Goal: Task Accomplishment & Management: Use online tool/utility

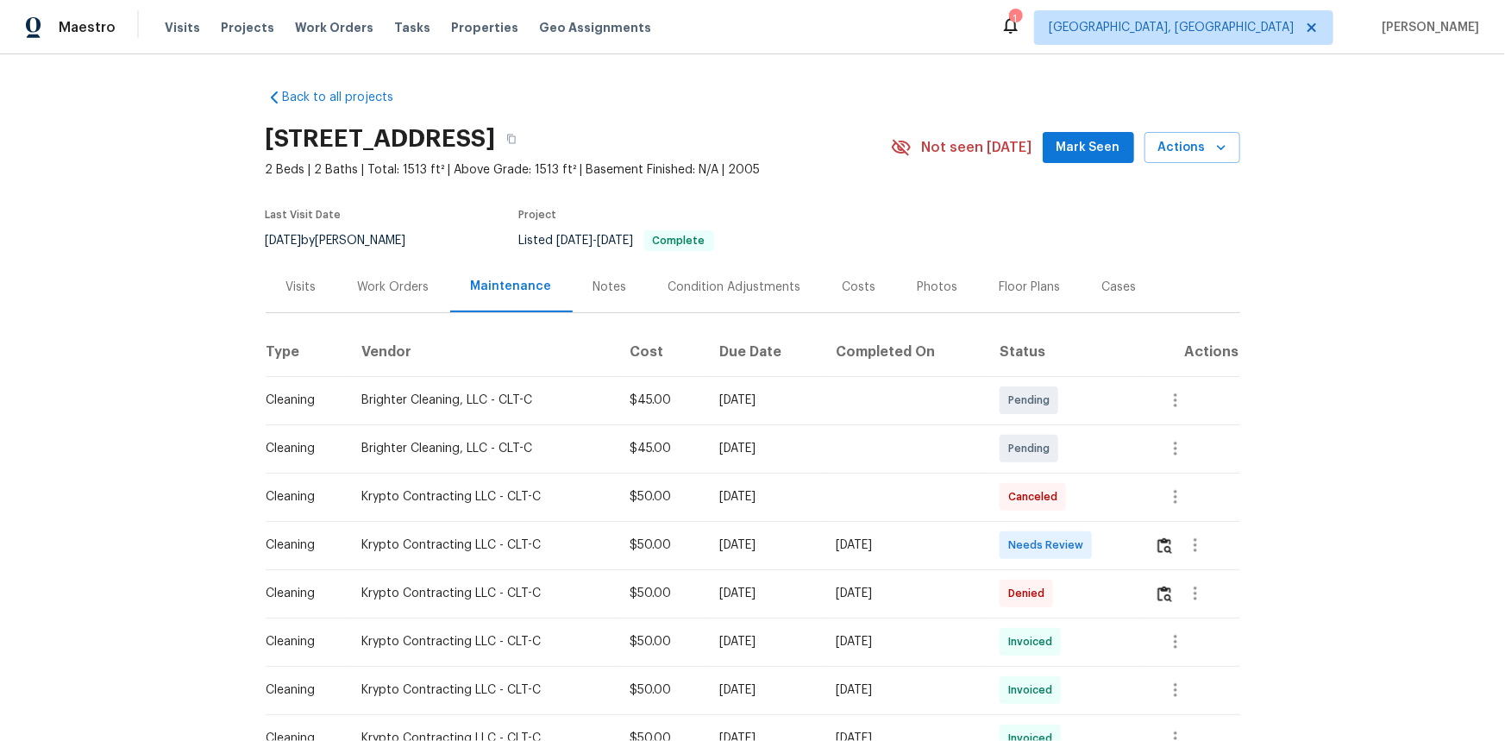
scroll to position [156, 0]
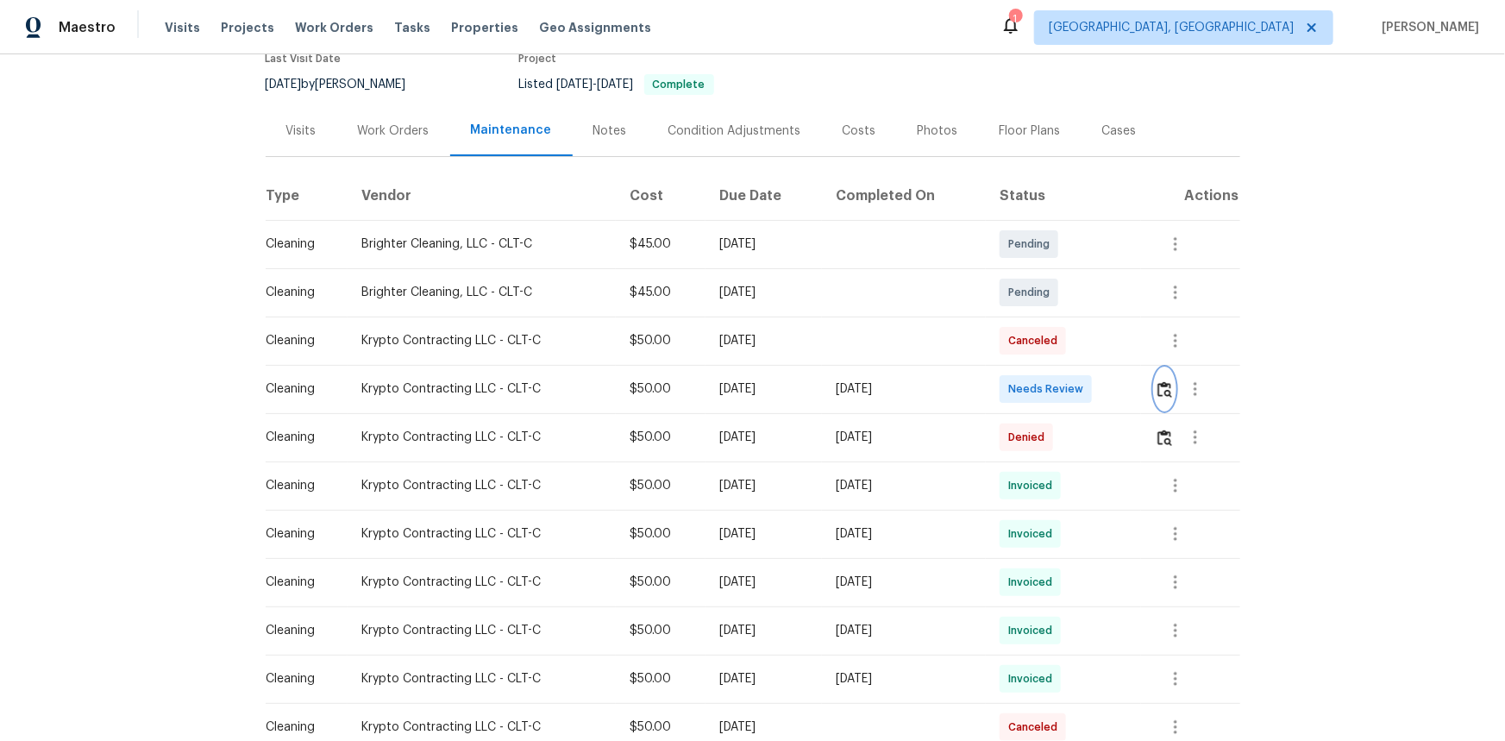
click at [1058, 348] on img "button" at bounding box center [1165, 389] width 15 height 16
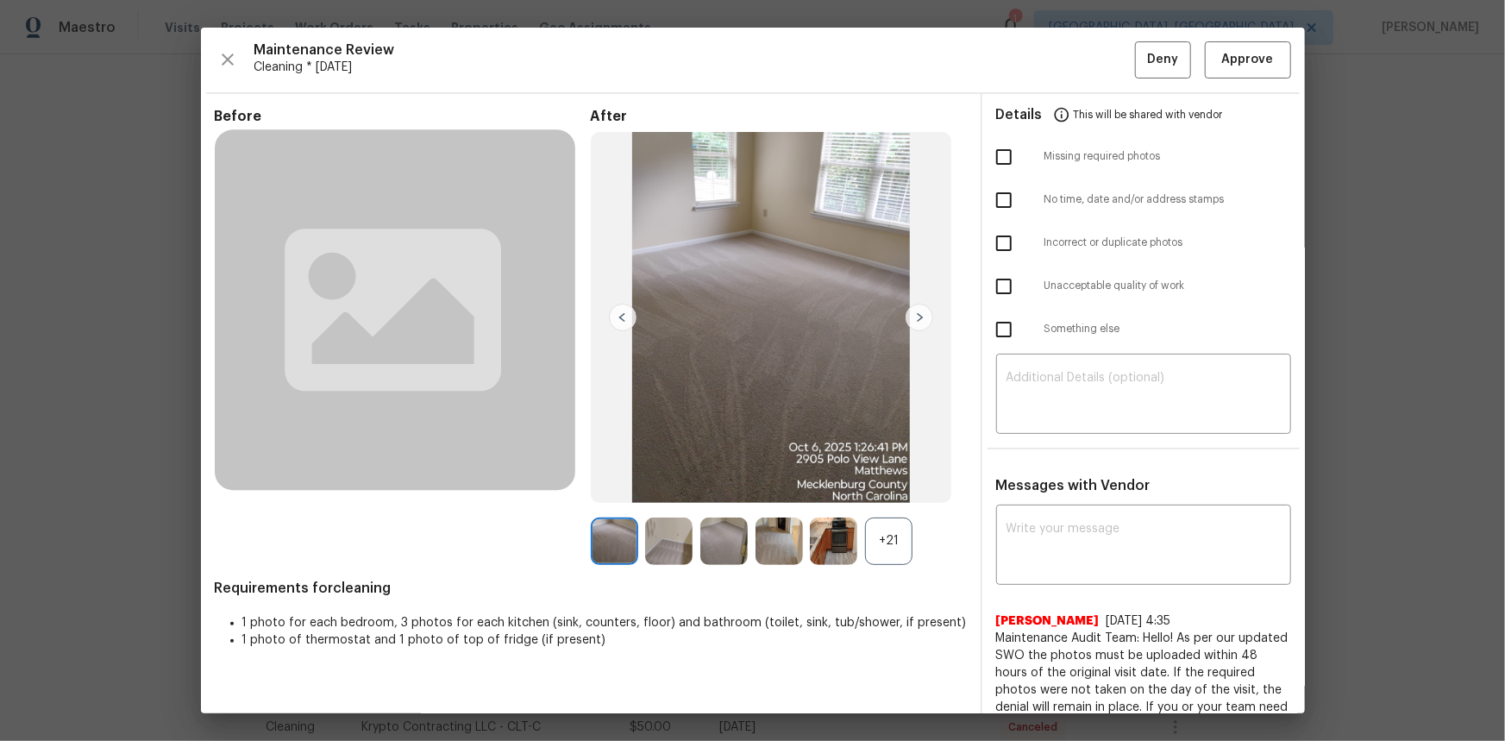
click at [890, 348] on div "+21" at bounding box center [888, 541] width 47 height 47
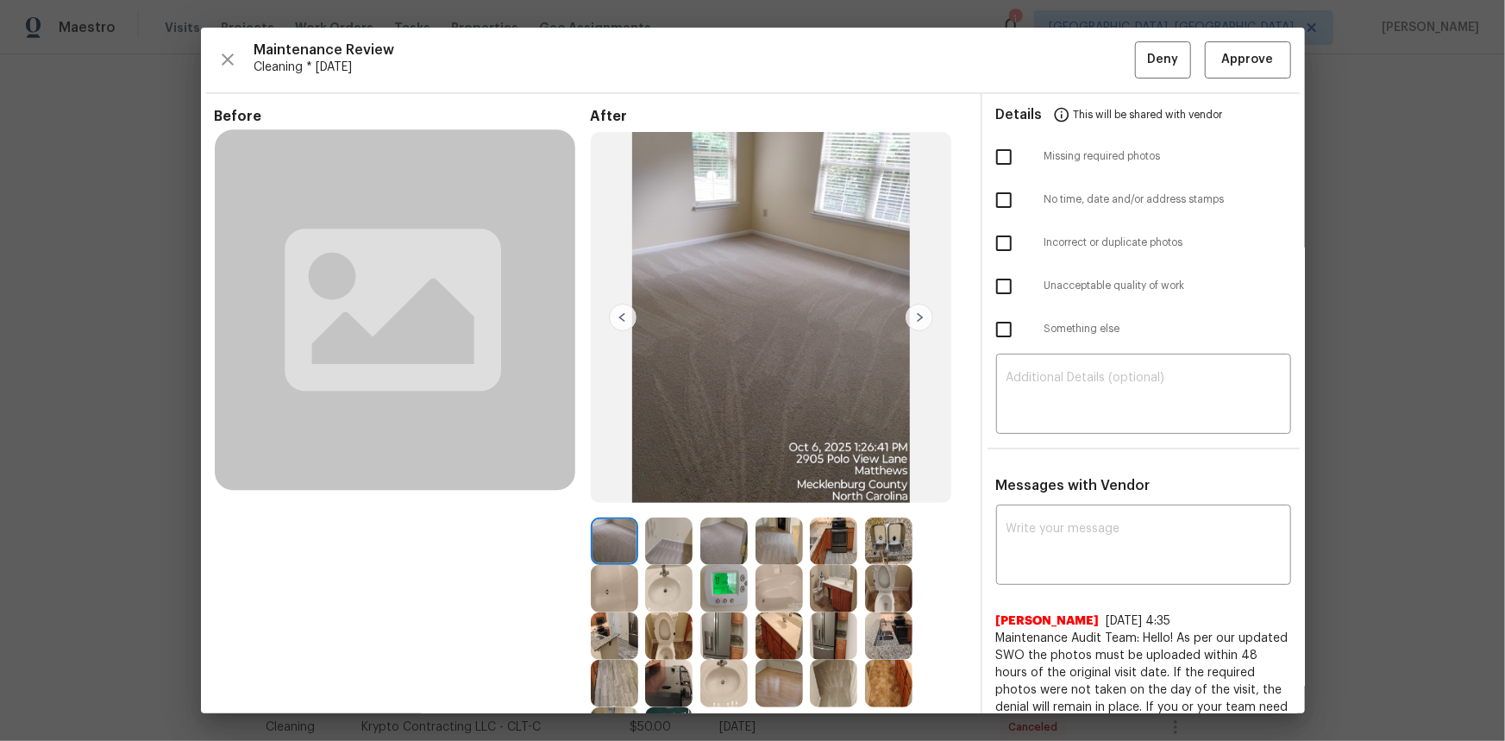
click at [717, 348] on img at bounding box center [723, 588] width 47 height 47
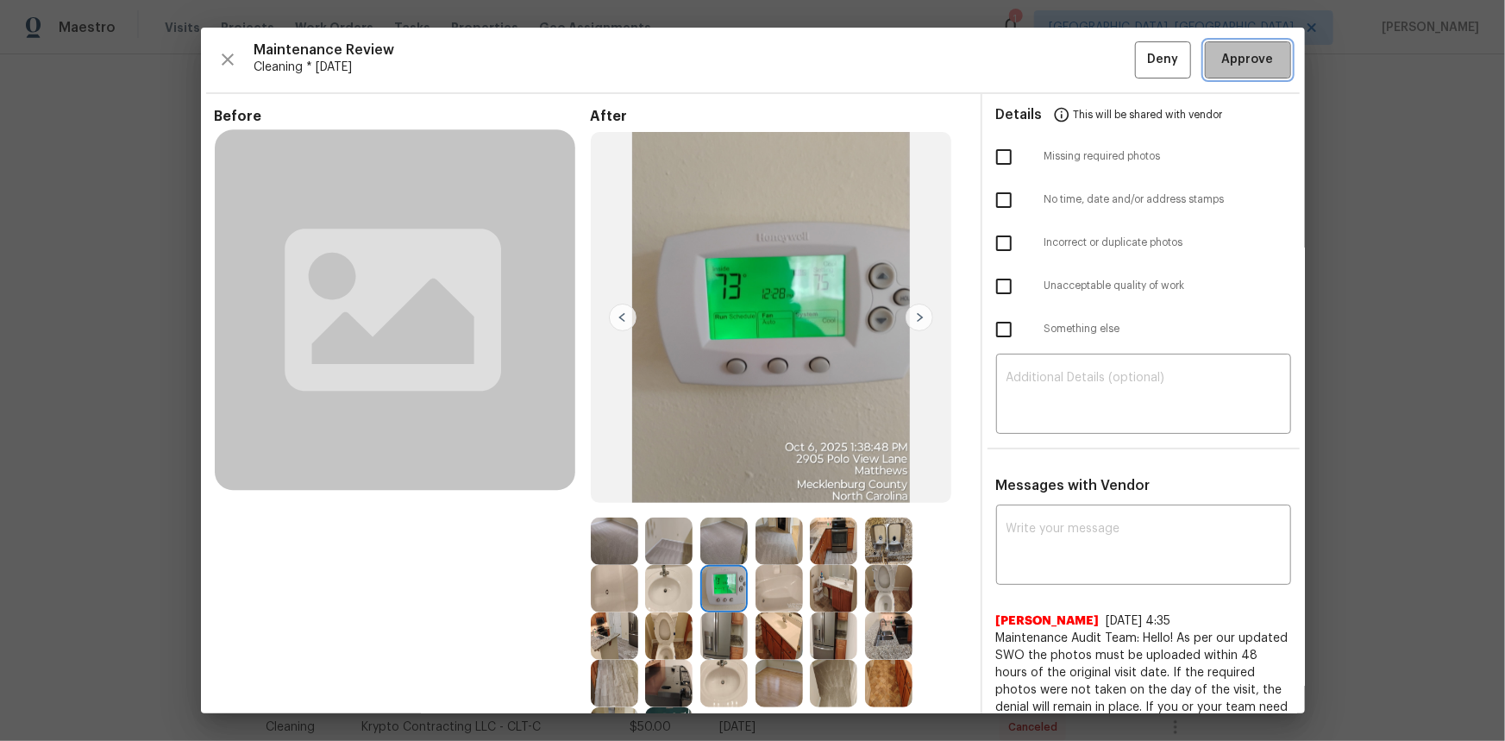
click at [1058, 53] on span "Approve" at bounding box center [1248, 60] width 52 height 22
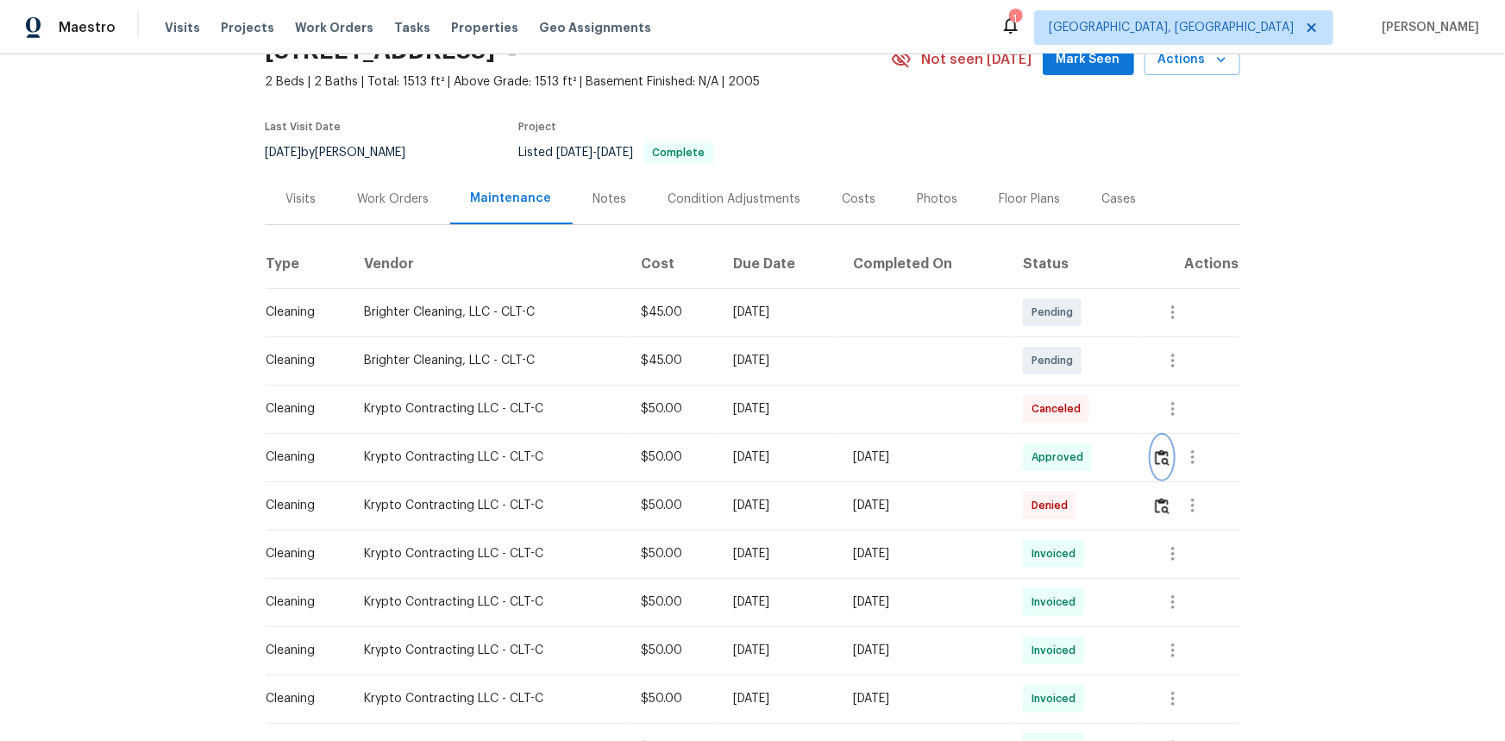
scroll to position [0, 0]
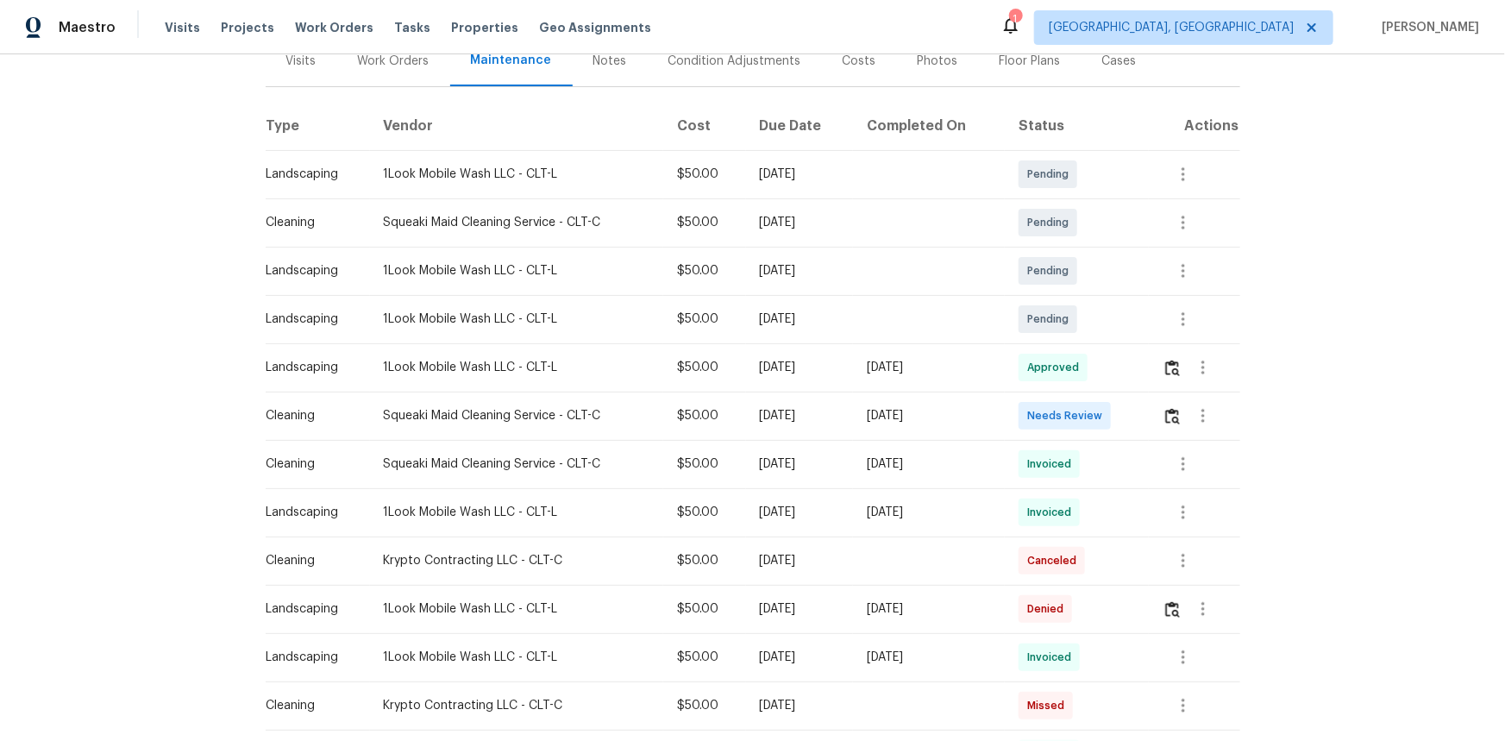
scroll to position [235, 0]
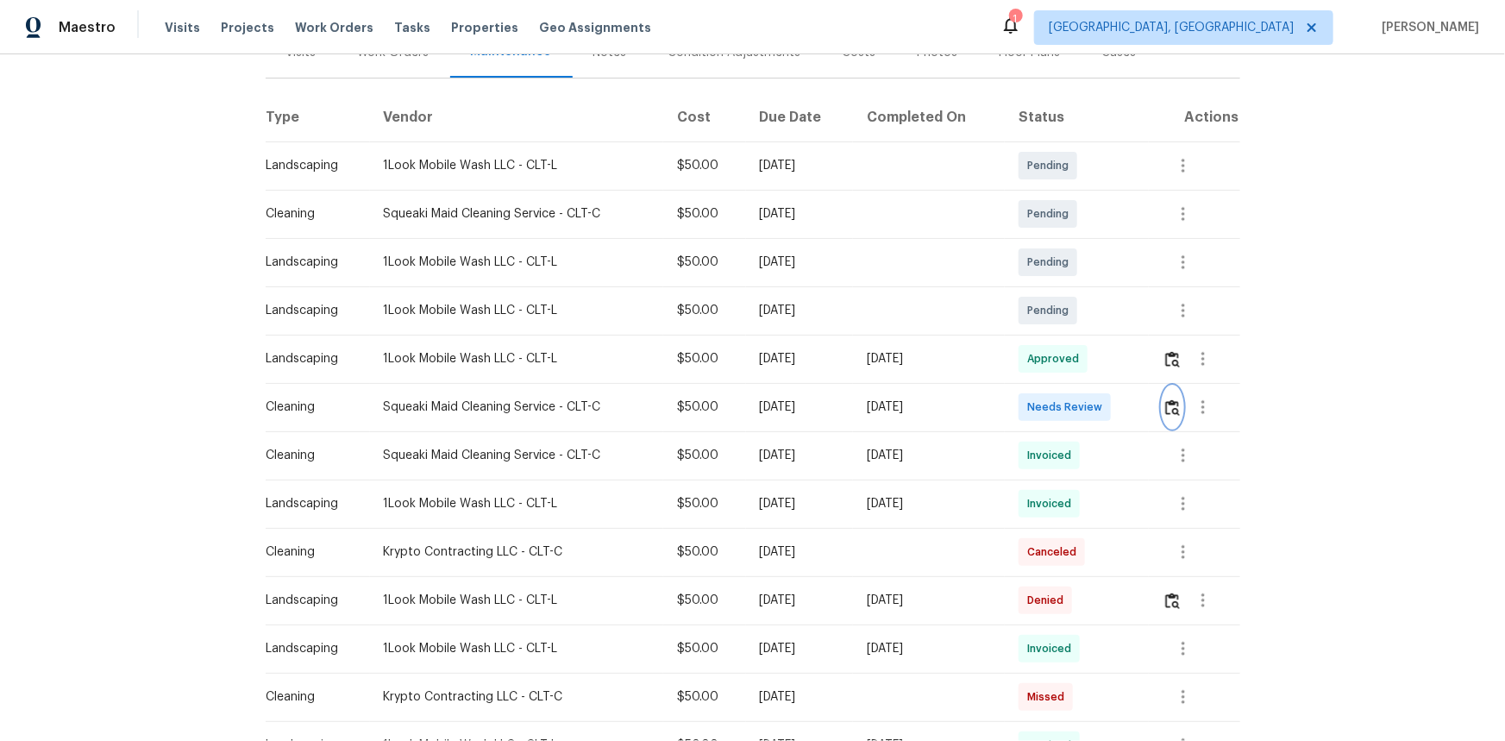
click at [1070, 404] on img "button" at bounding box center [1172, 407] width 15 height 16
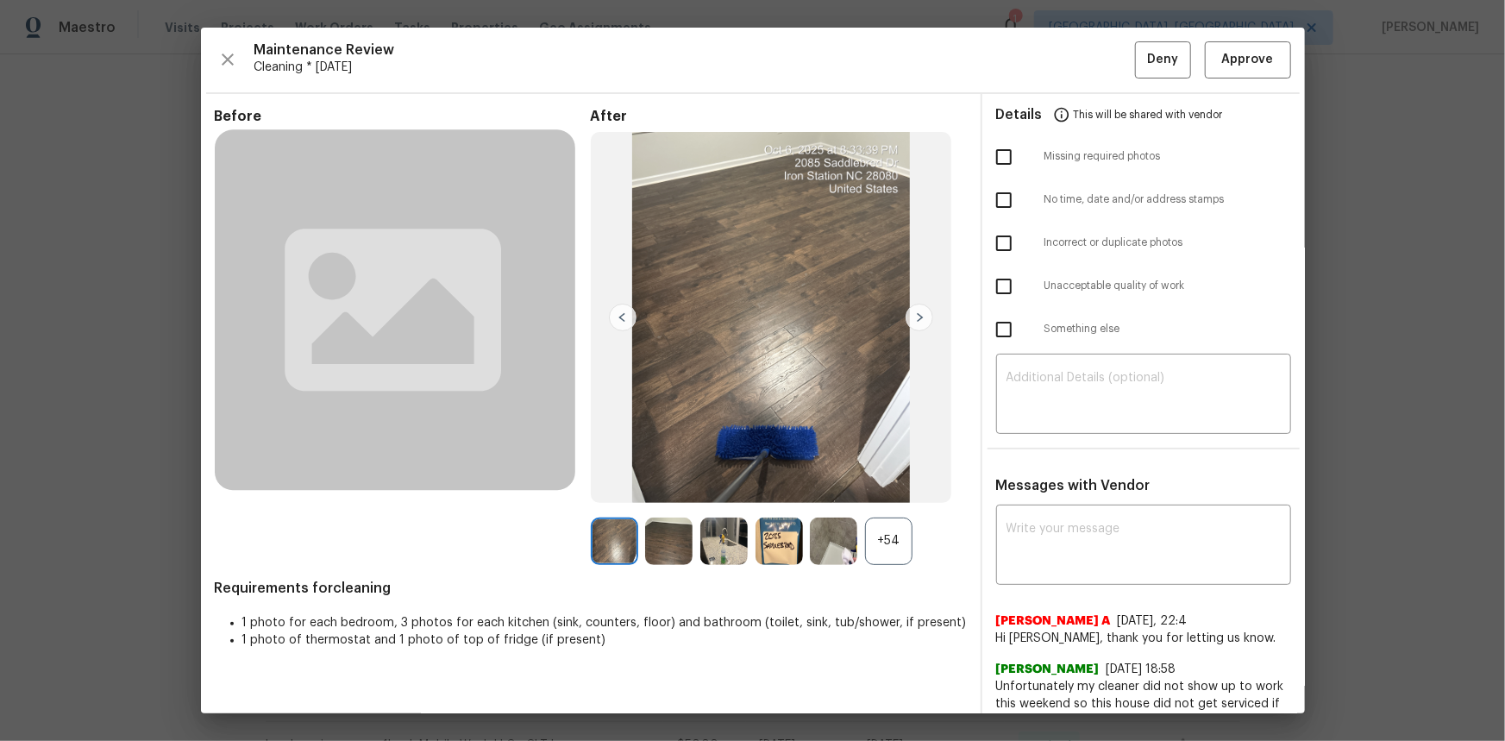
click at [888, 495] on div "+54" at bounding box center [888, 541] width 47 height 47
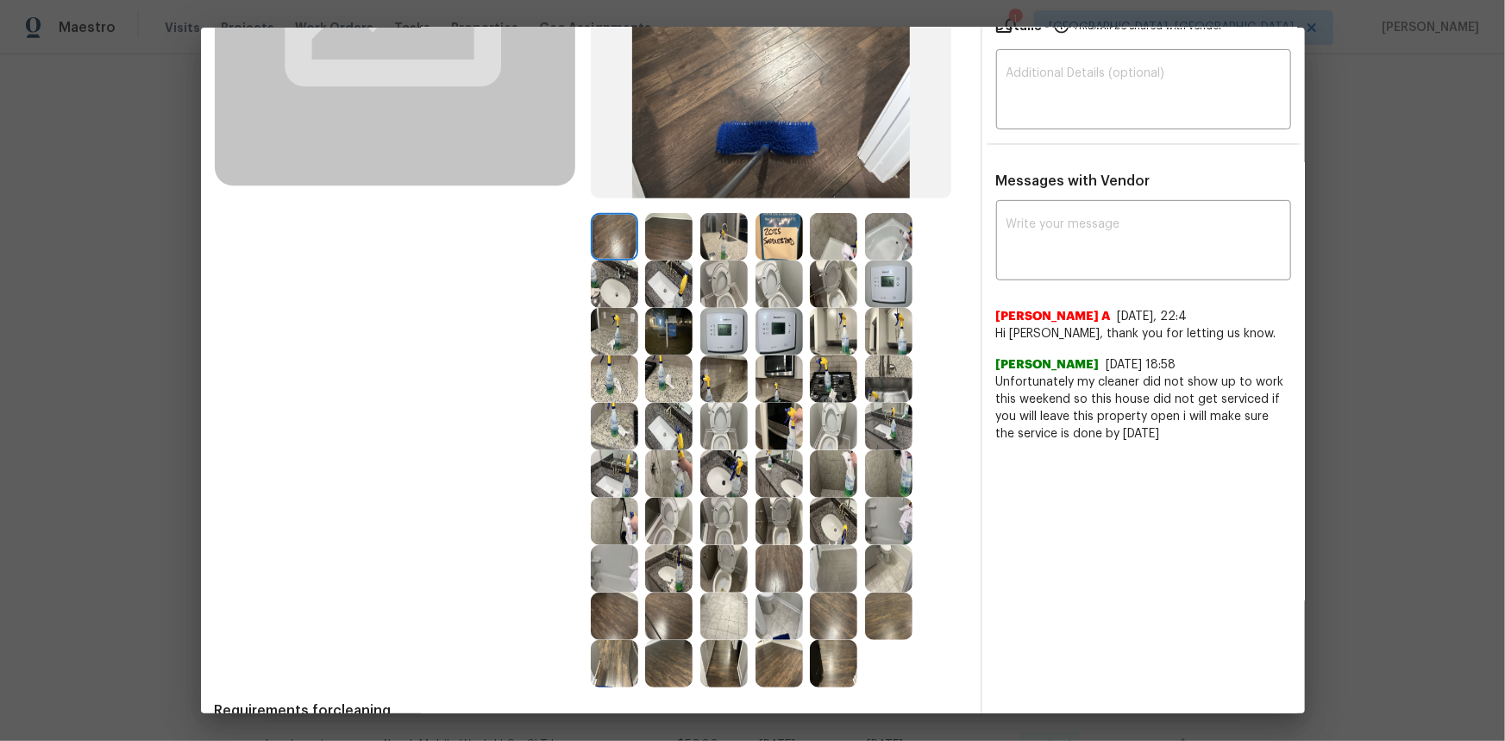
scroll to position [75, 0]
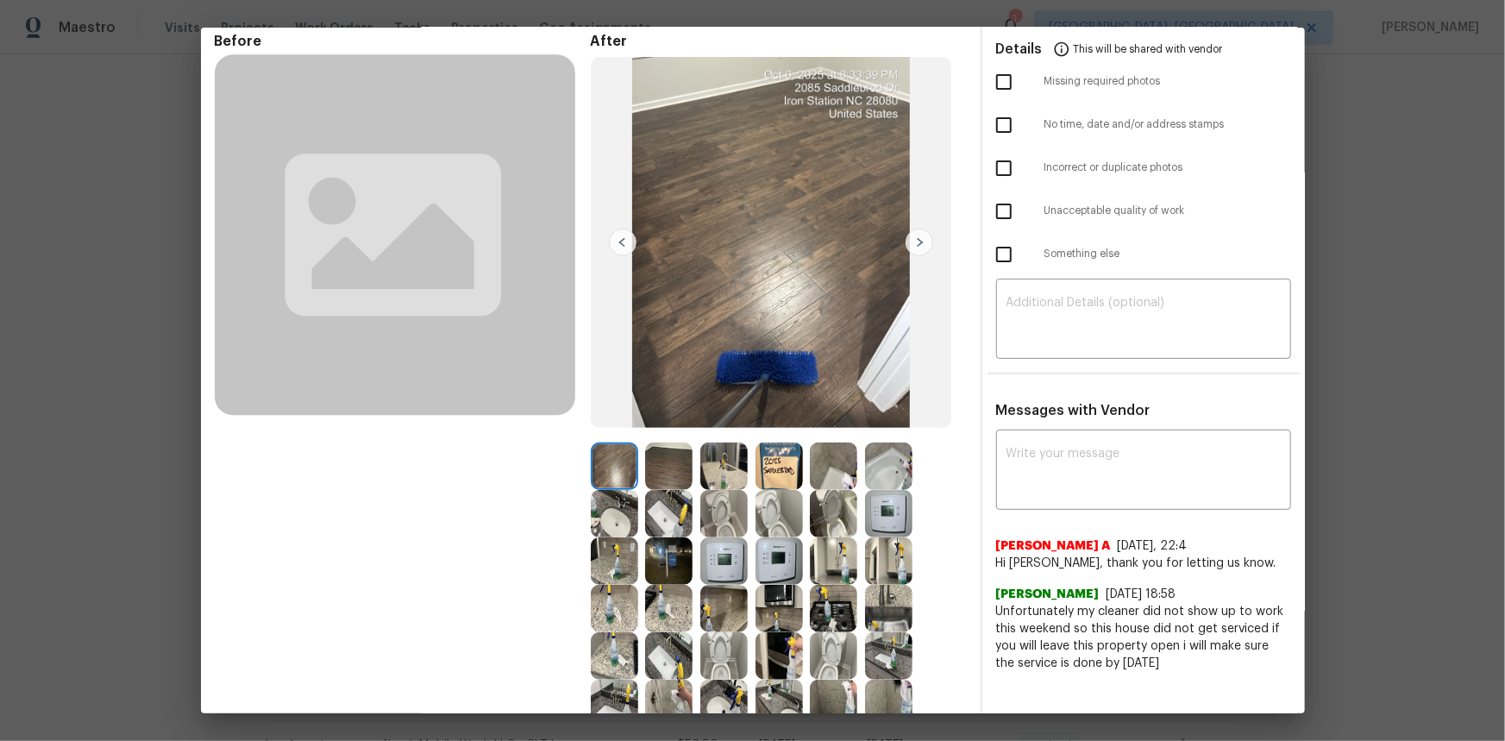
click at [709, 495] on img at bounding box center [723, 560] width 47 height 47
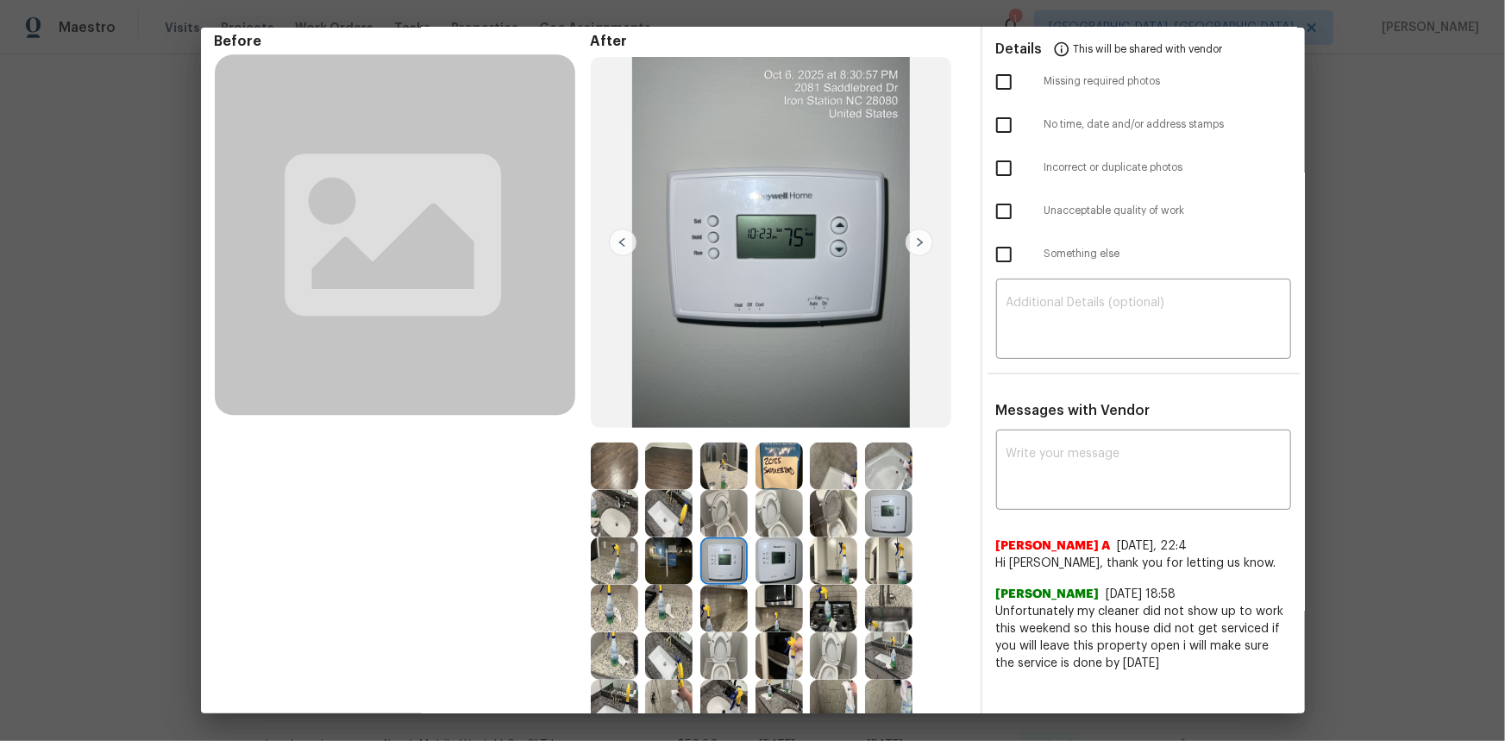
click at [707, 495] on img at bounding box center [723, 560] width 47 height 47
drag, startPoint x: 707, startPoint y: 559, endPoint x: 700, endPoint y: 554, distance: 9.3
click at [707, 495] on img at bounding box center [723, 560] width 47 height 47
click at [719, 495] on img at bounding box center [723, 560] width 47 height 47
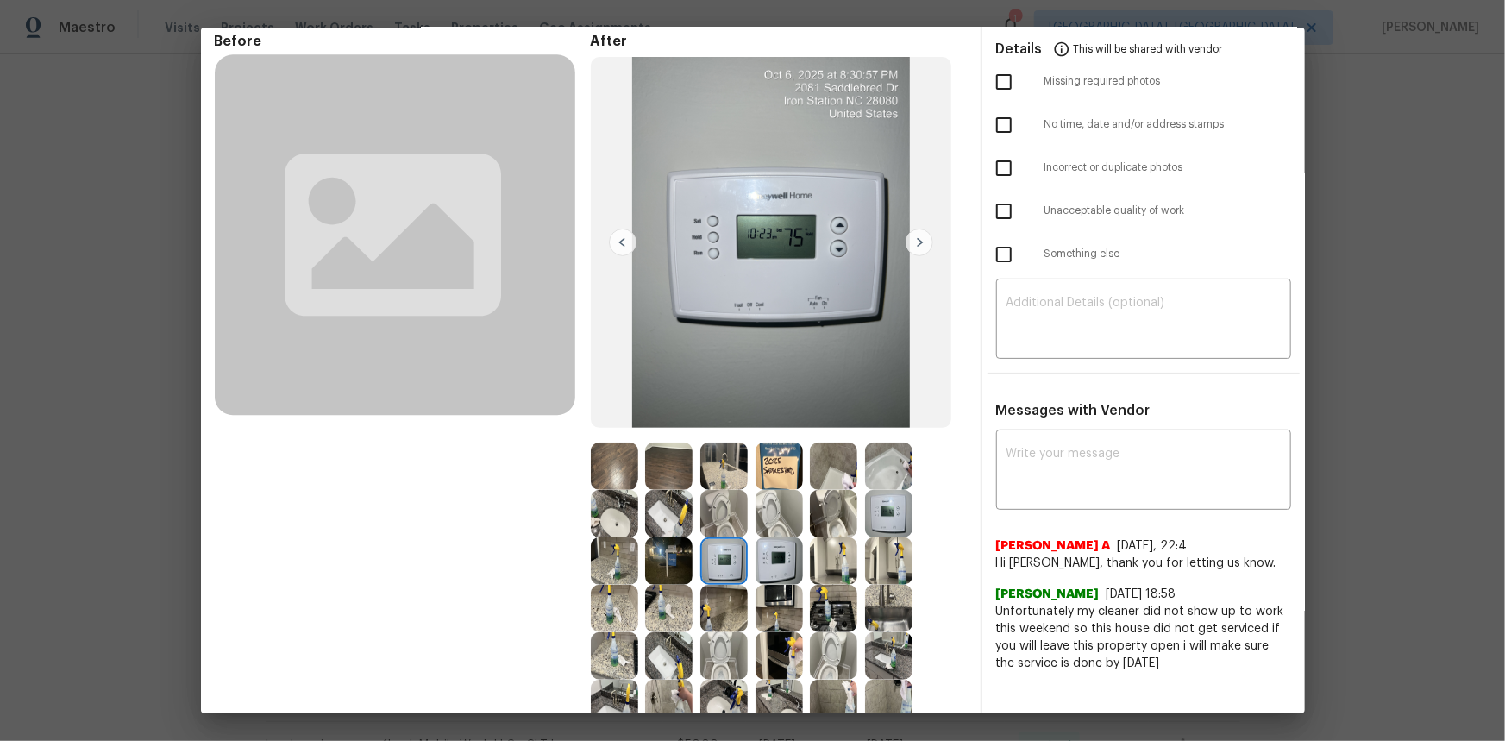
click at [719, 495] on img at bounding box center [723, 560] width 47 height 47
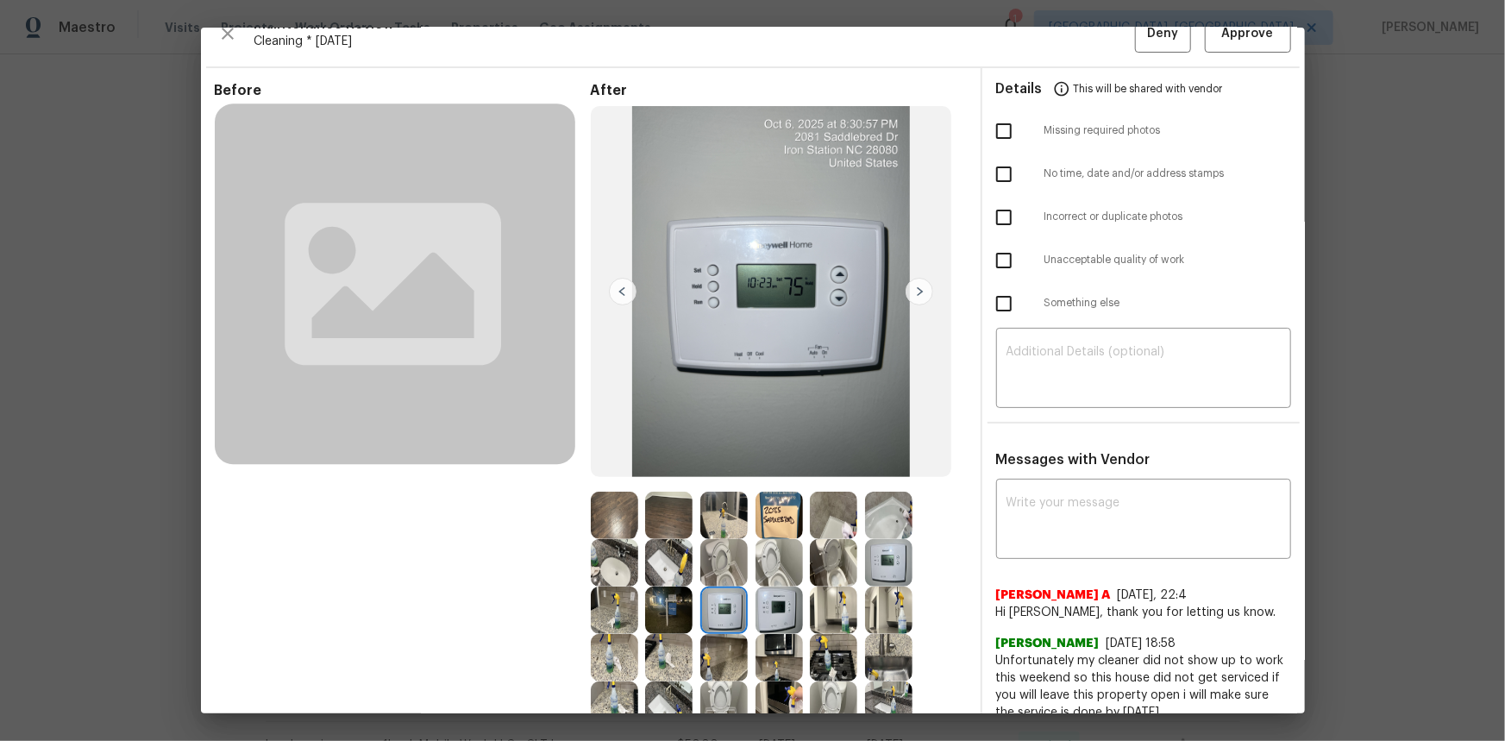
scroll to position [0, 0]
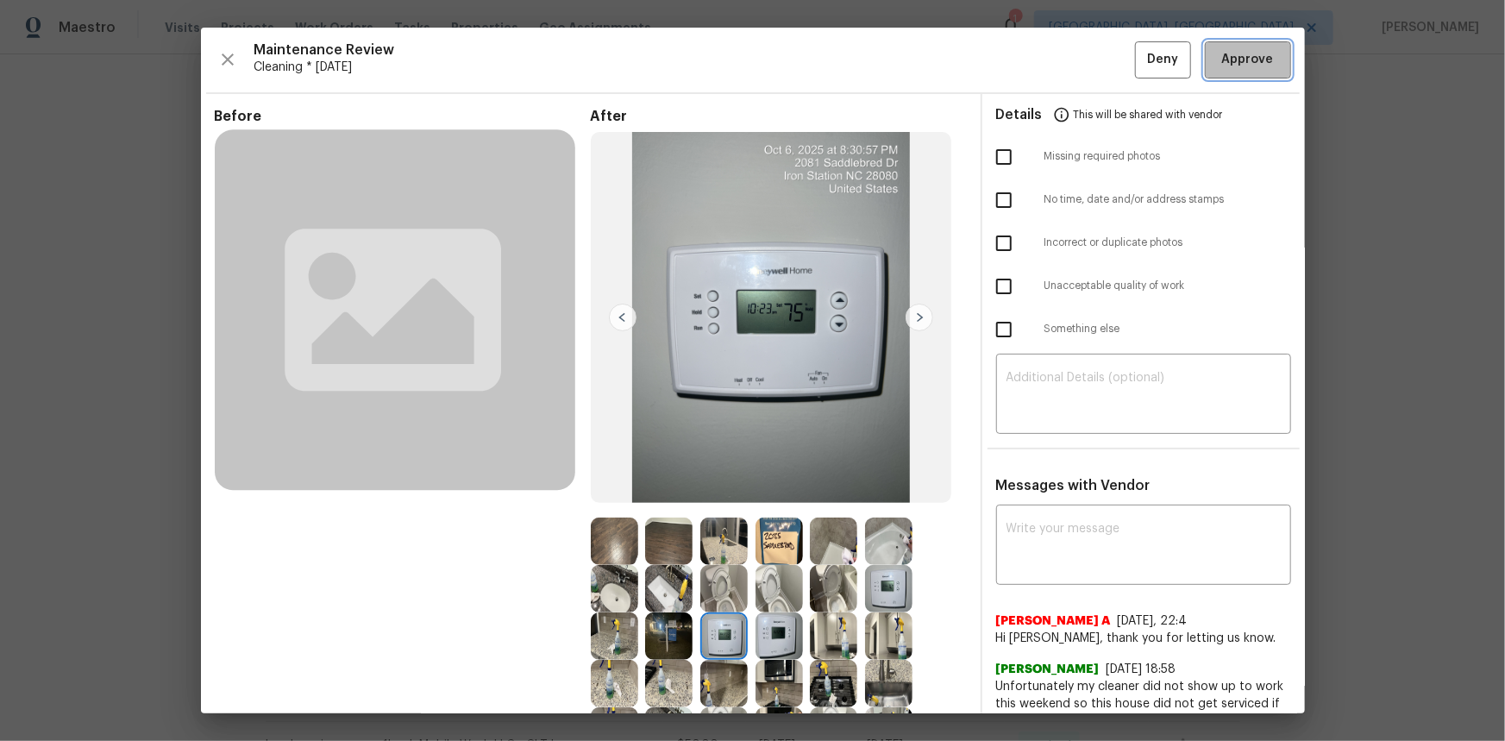
click at [1070, 53] on span "Approve" at bounding box center [1248, 60] width 52 height 22
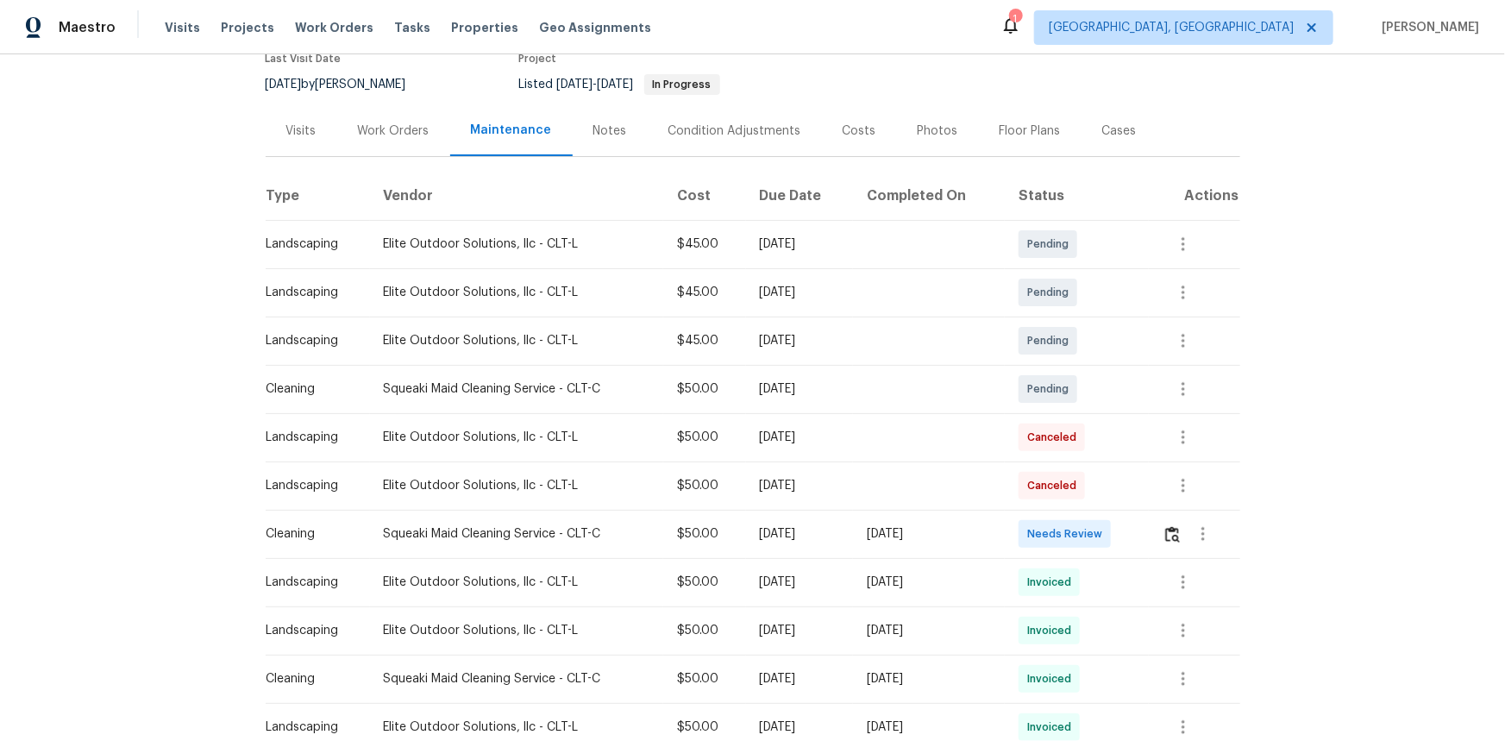
scroll to position [392, 0]
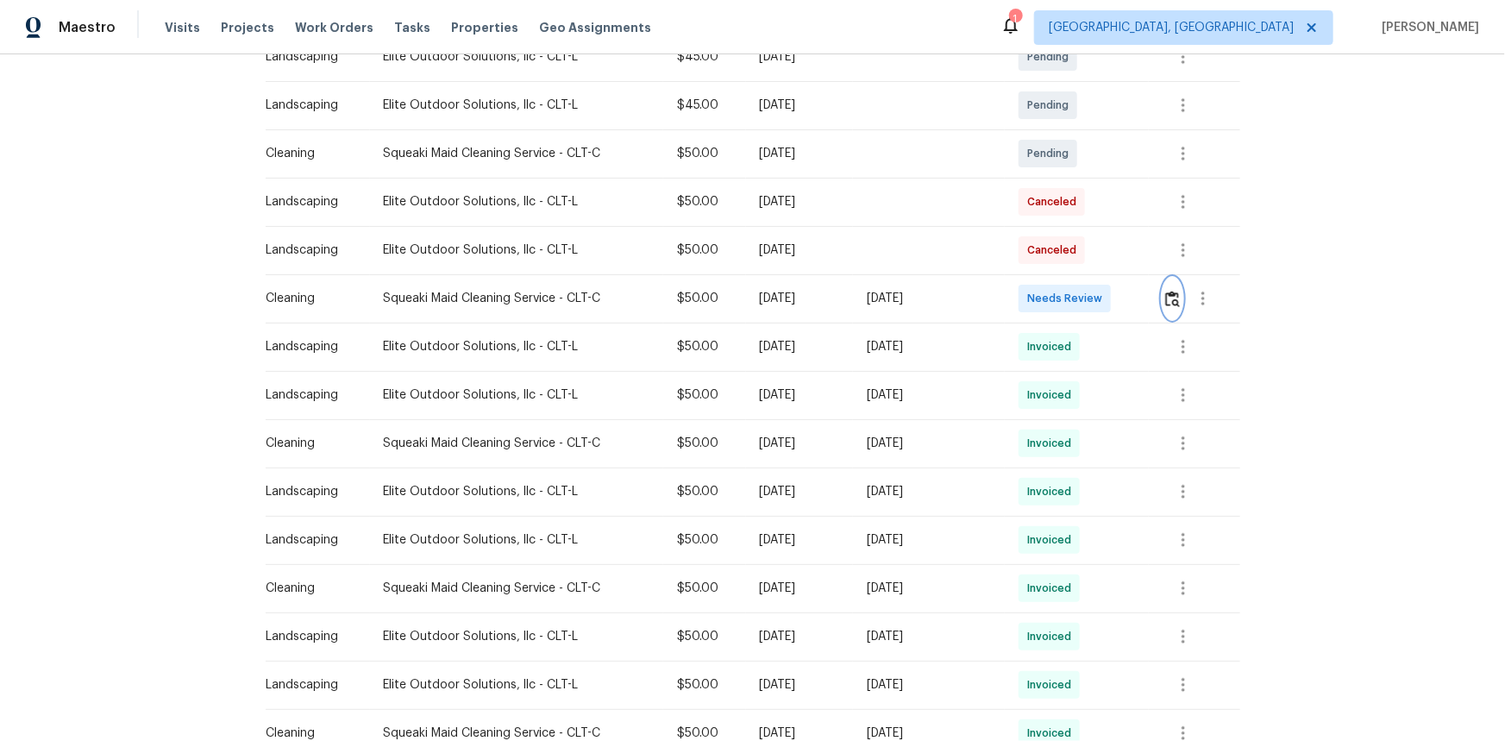
click at [1070, 292] on img "button" at bounding box center [1172, 299] width 15 height 16
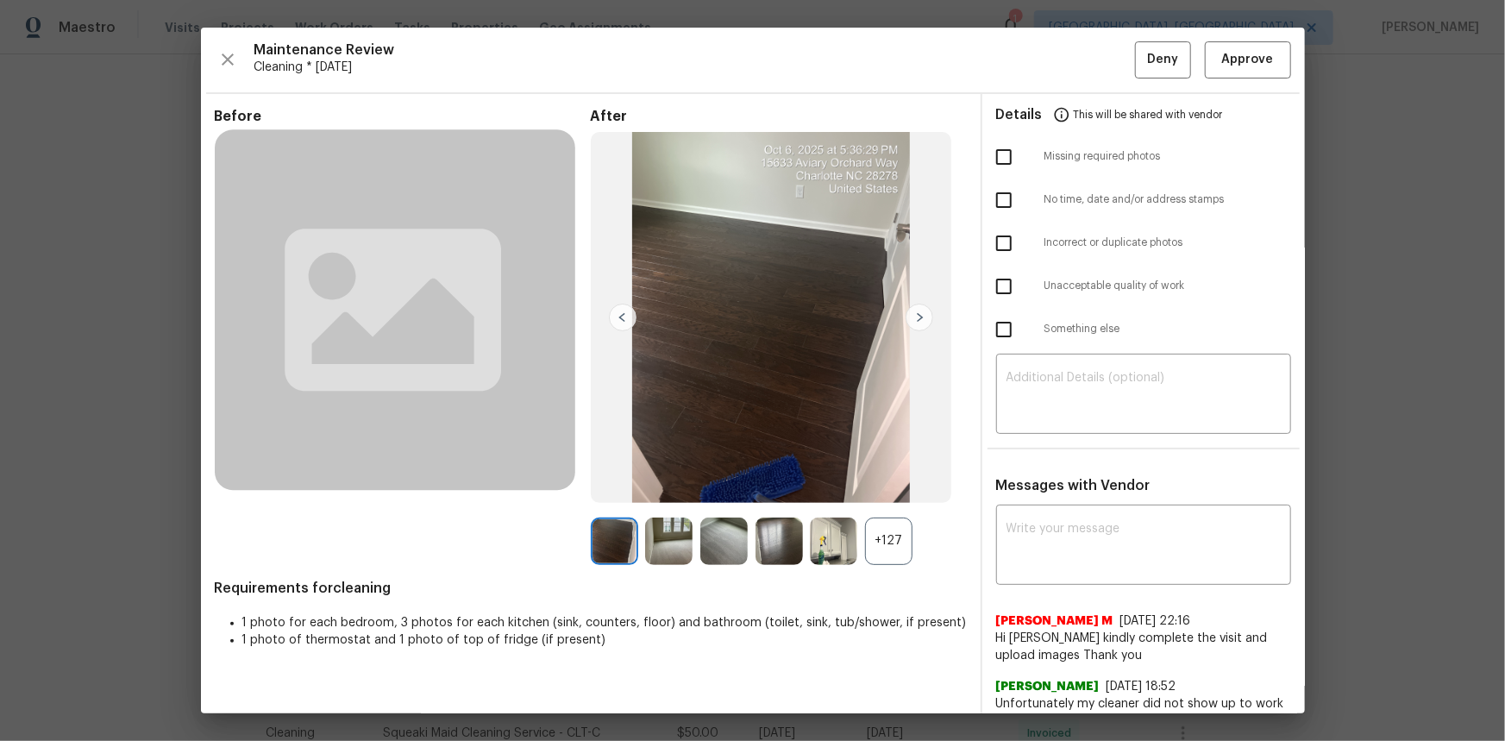
click at [871, 495] on div "+127" at bounding box center [888, 541] width 47 height 47
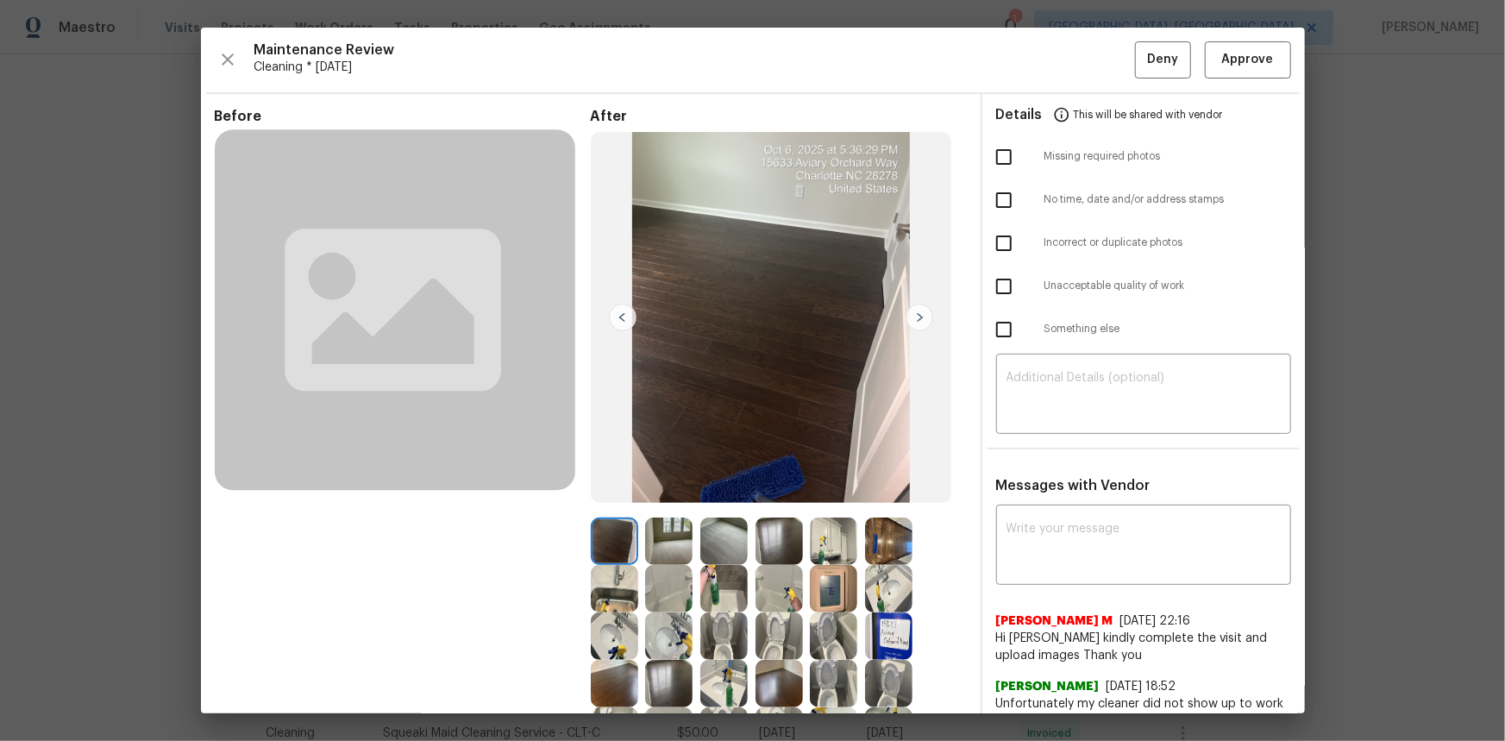
click at [821, 495] on img at bounding box center [833, 588] width 47 height 47
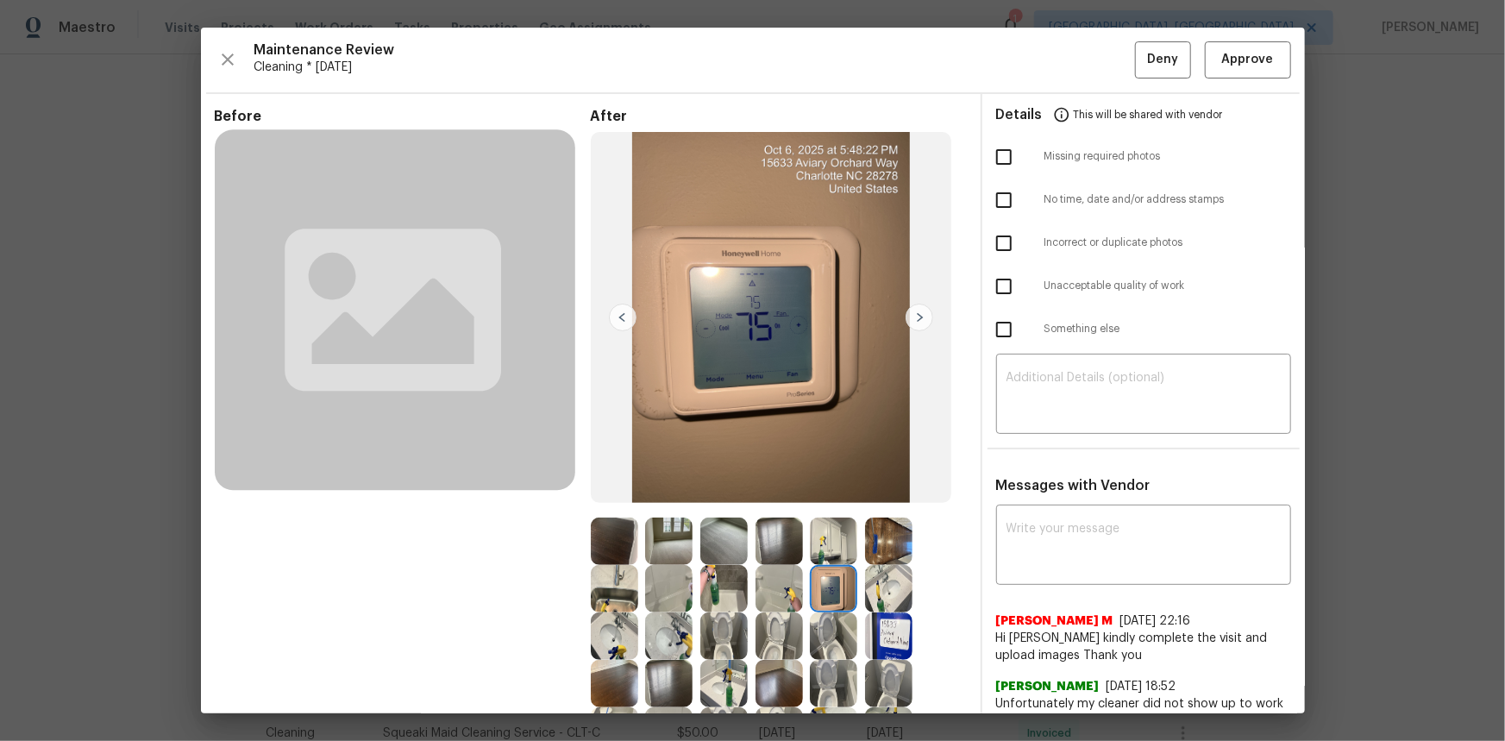
click at [821, 495] on img at bounding box center [833, 588] width 47 height 47
click at [832, 495] on img at bounding box center [833, 588] width 47 height 47
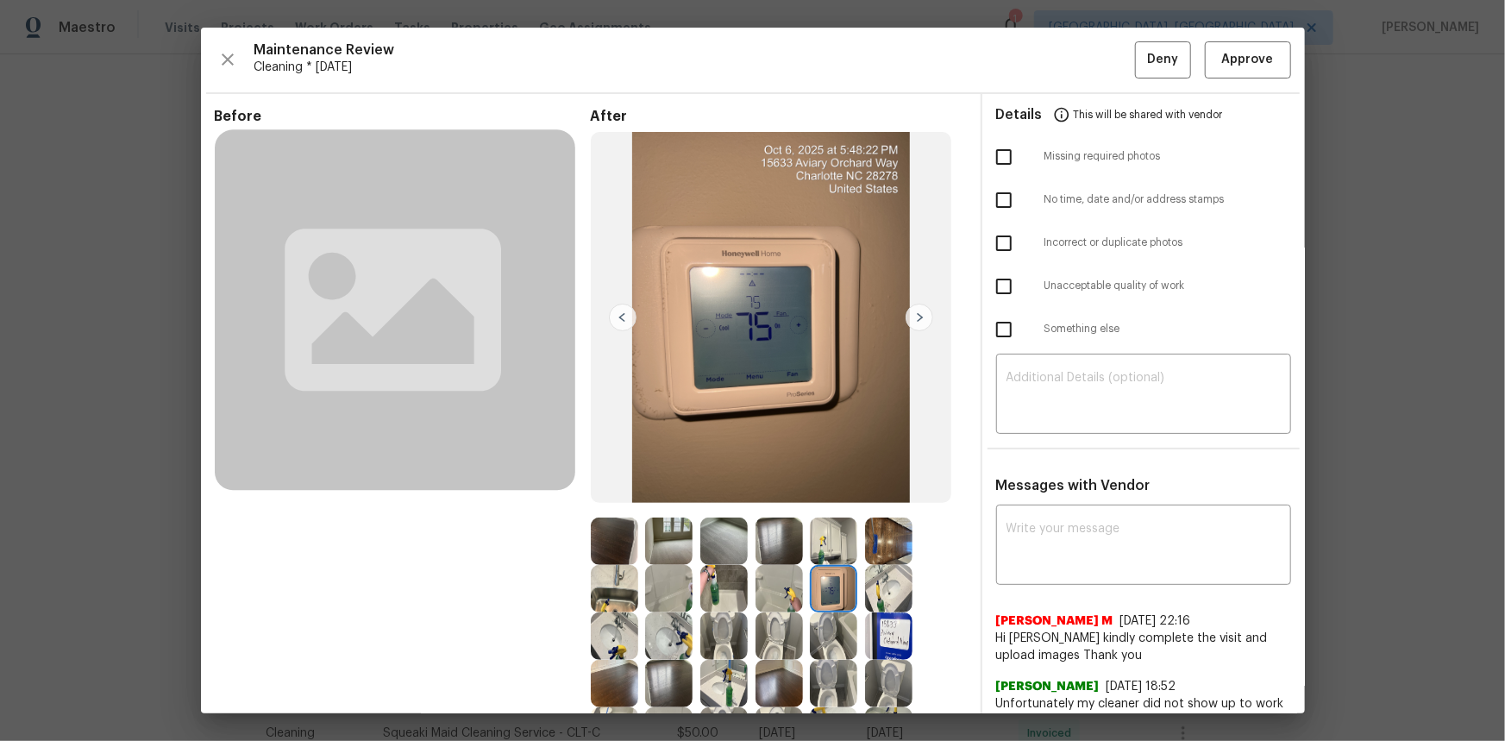
click at [832, 495] on img at bounding box center [833, 588] width 47 height 47
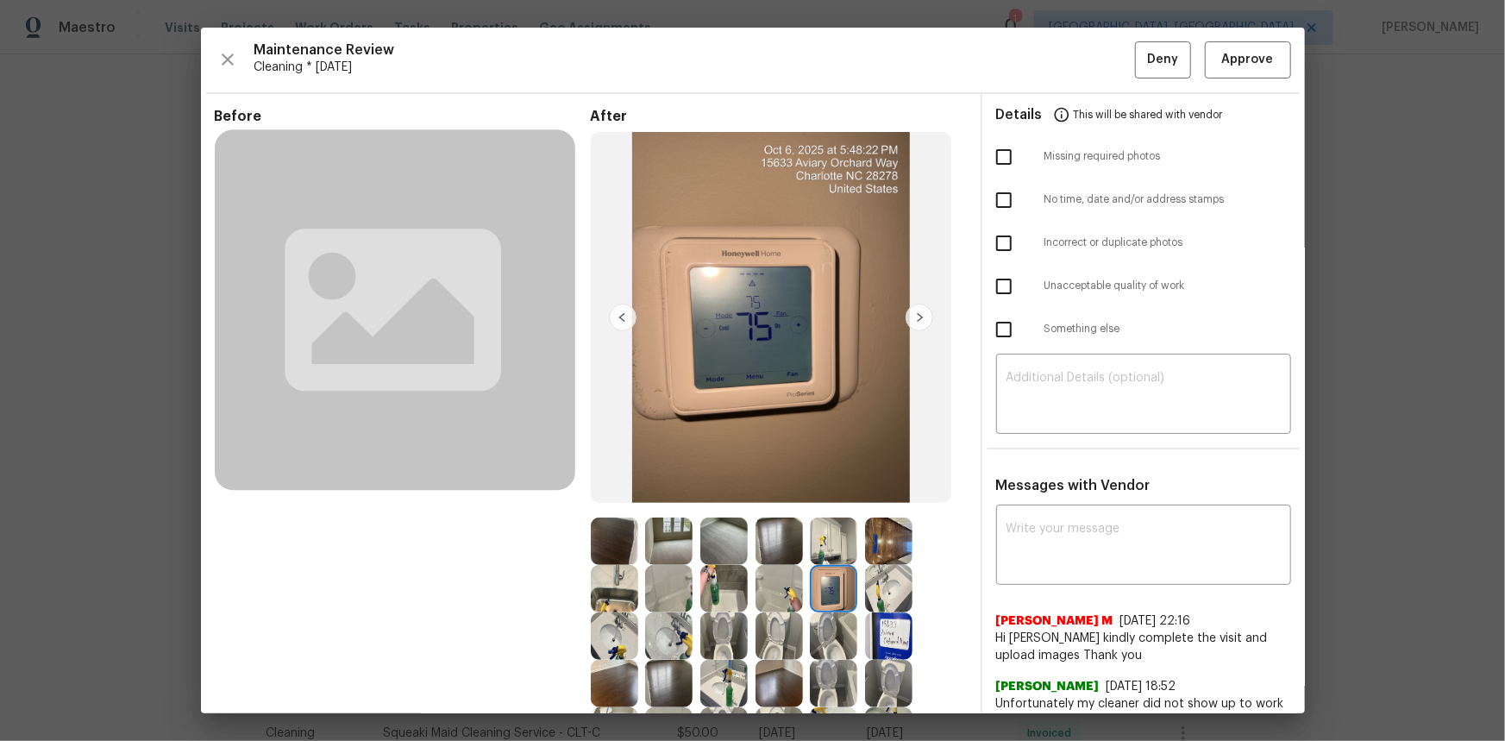
click at [832, 495] on img at bounding box center [833, 588] width 47 height 47
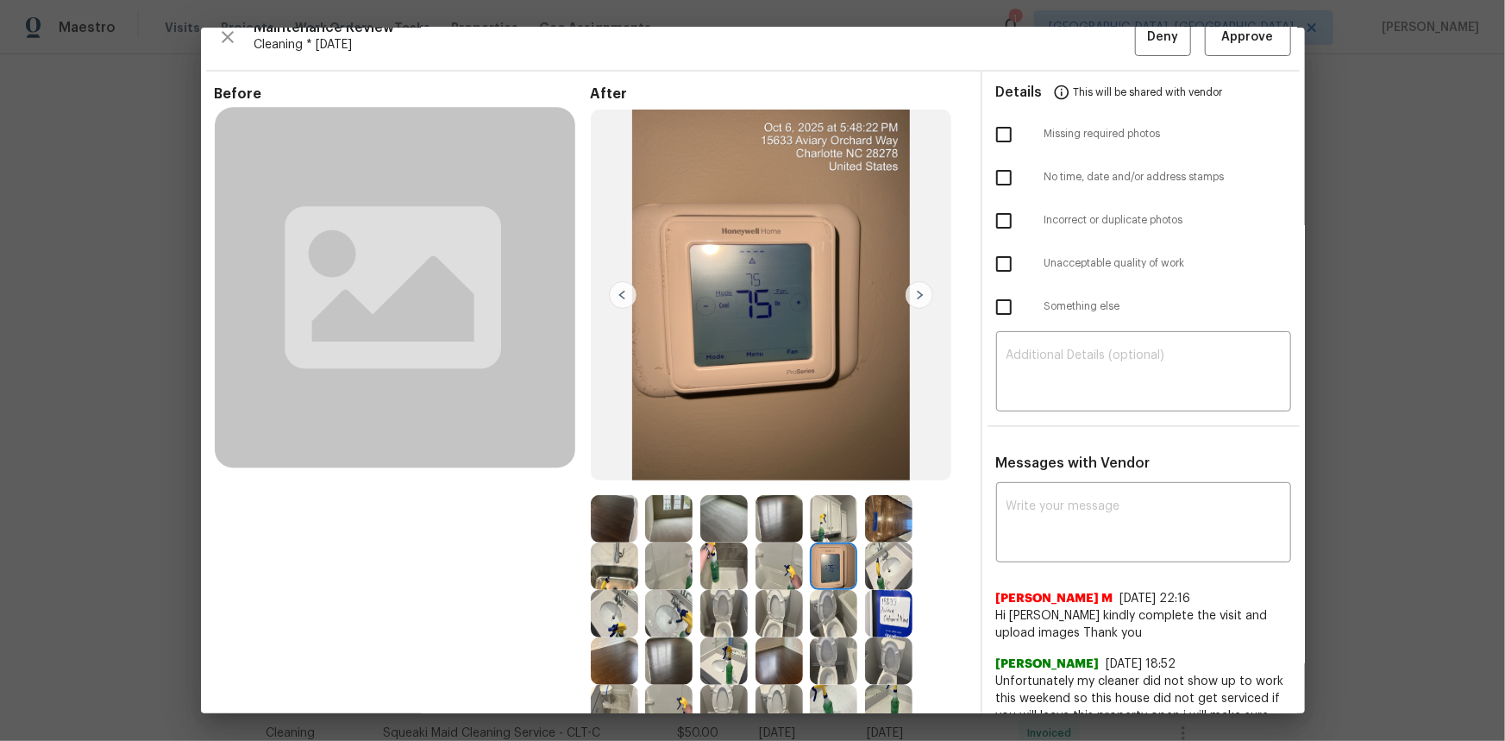
scroll to position [0, 0]
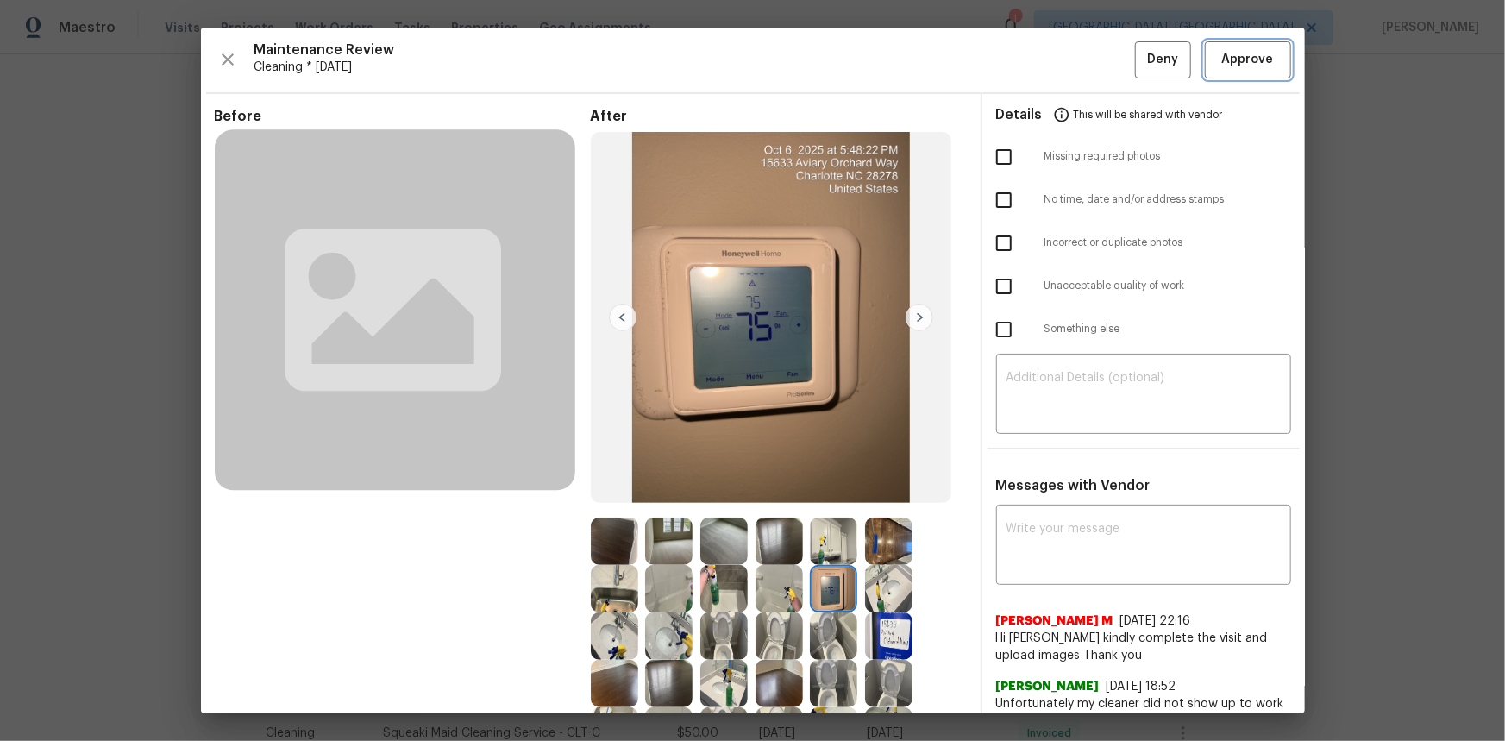
click at [1070, 54] on span "Approve" at bounding box center [1248, 60] width 52 height 22
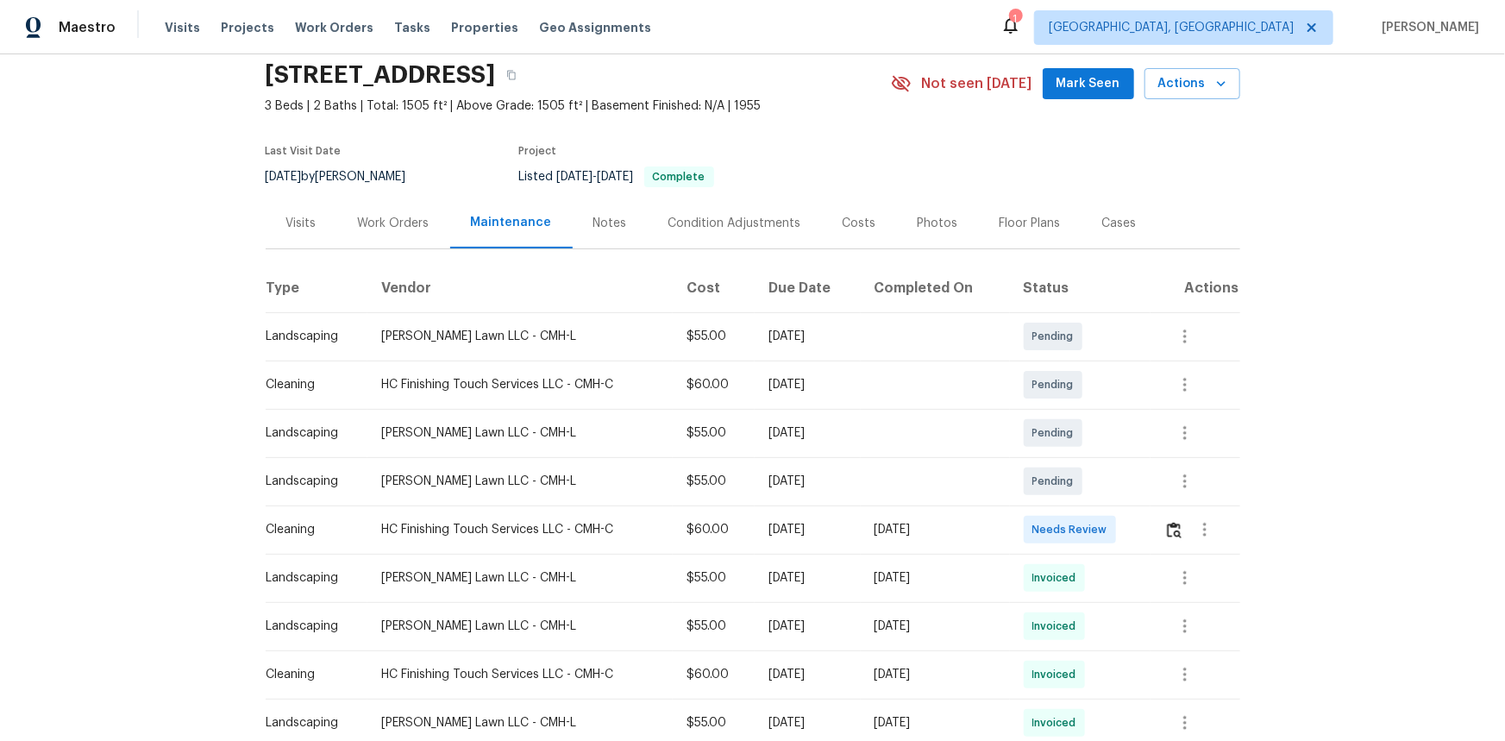
scroll to position [156, 0]
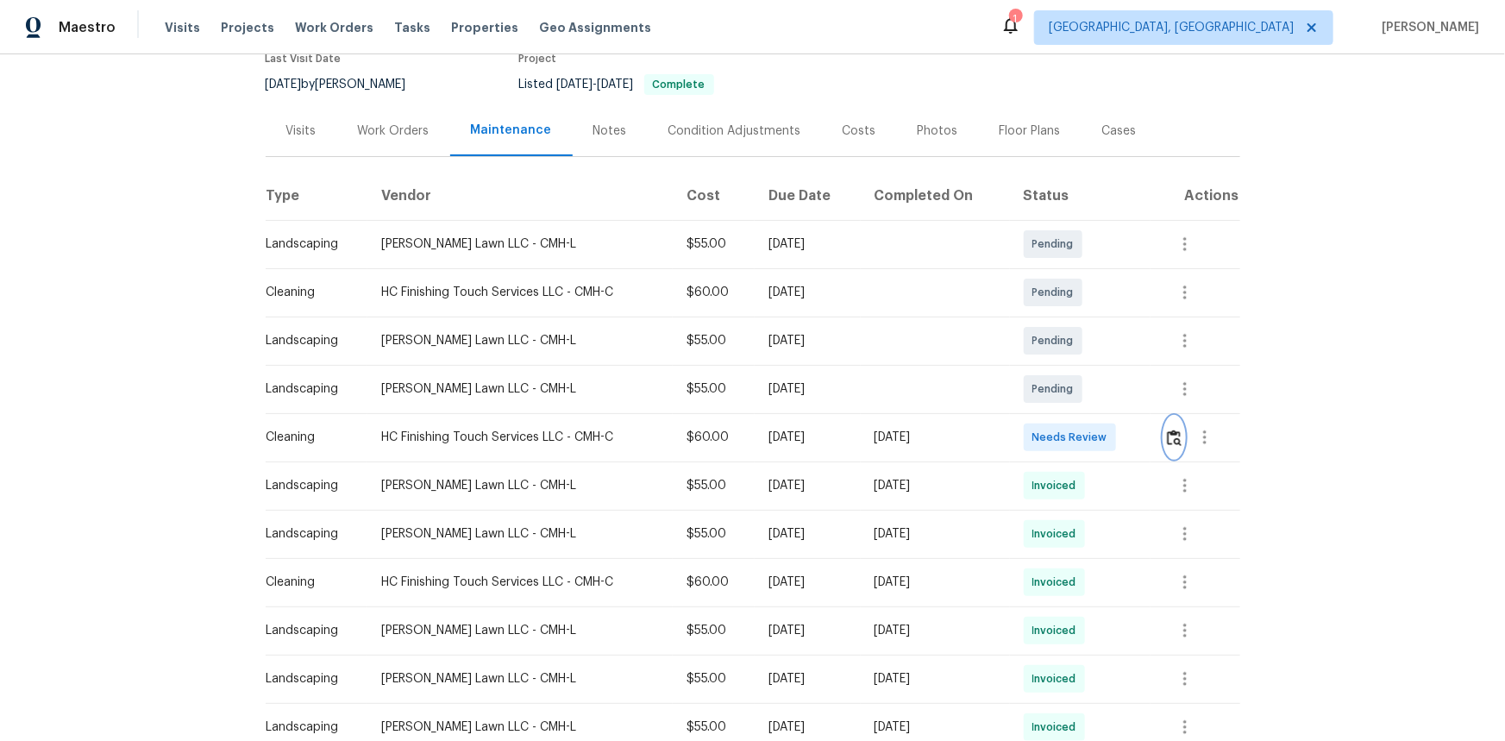
click at [1070, 430] on img "button" at bounding box center [1174, 438] width 15 height 16
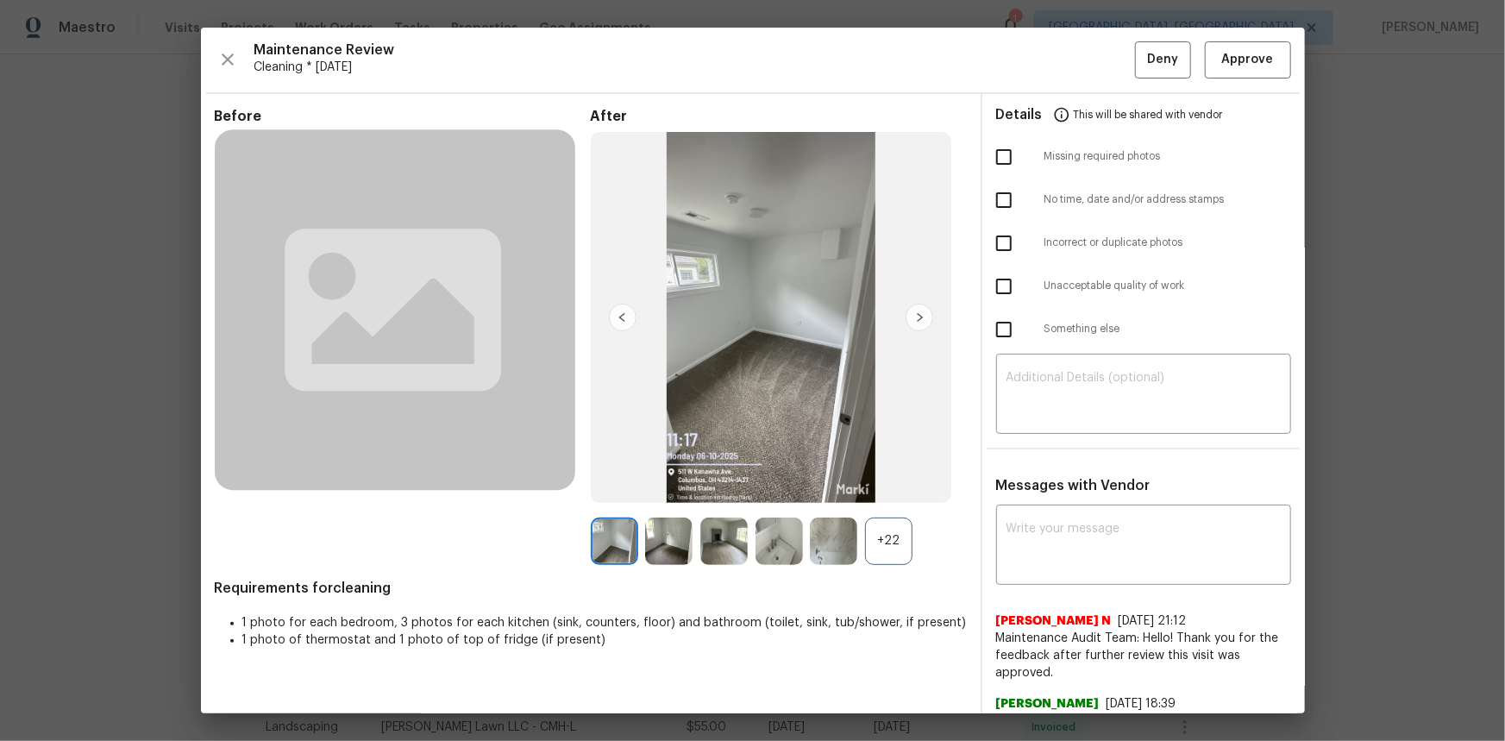
click at [882, 495] on div "+22" at bounding box center [888, 541] width 47 height 47
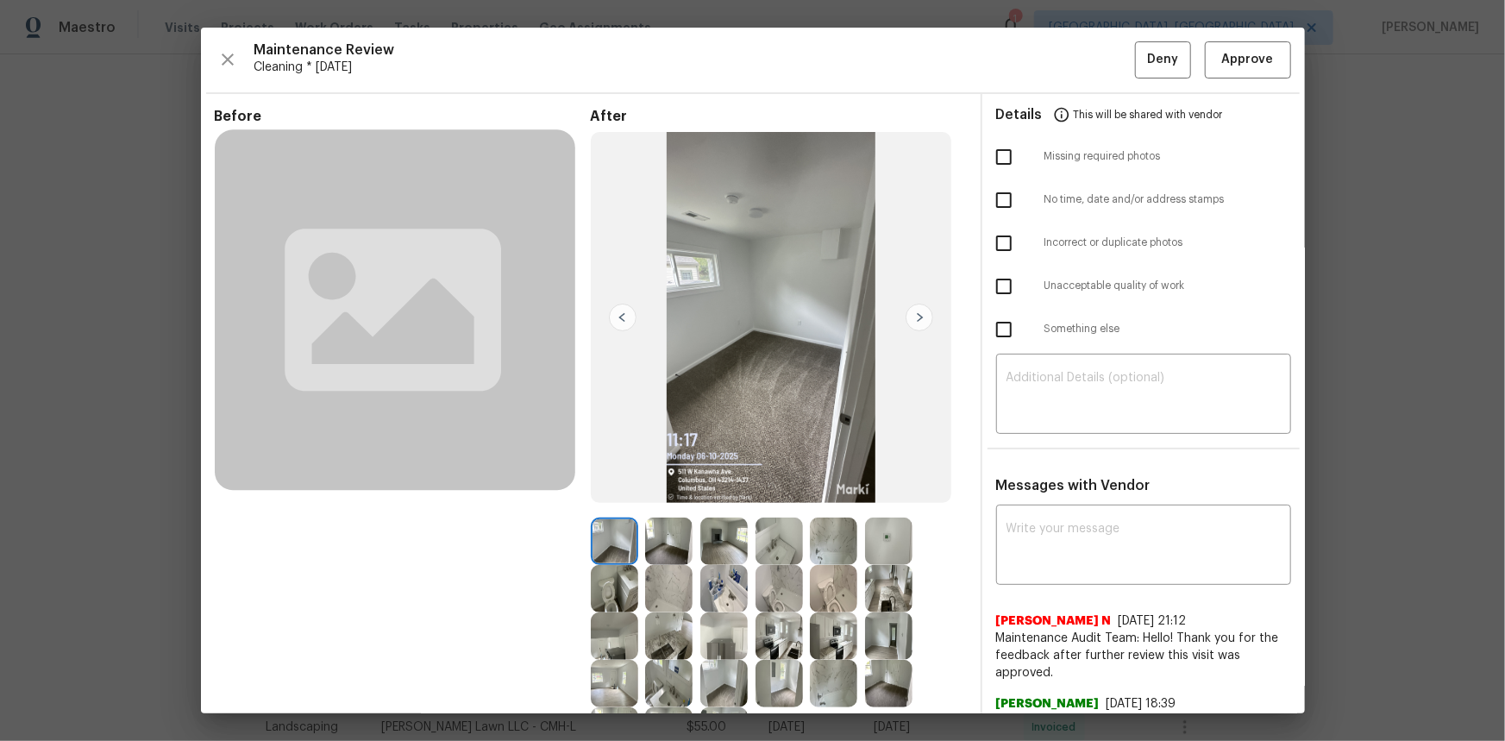
click at [897, 495] on img at bounding box center [888, 541] width 47 height 47
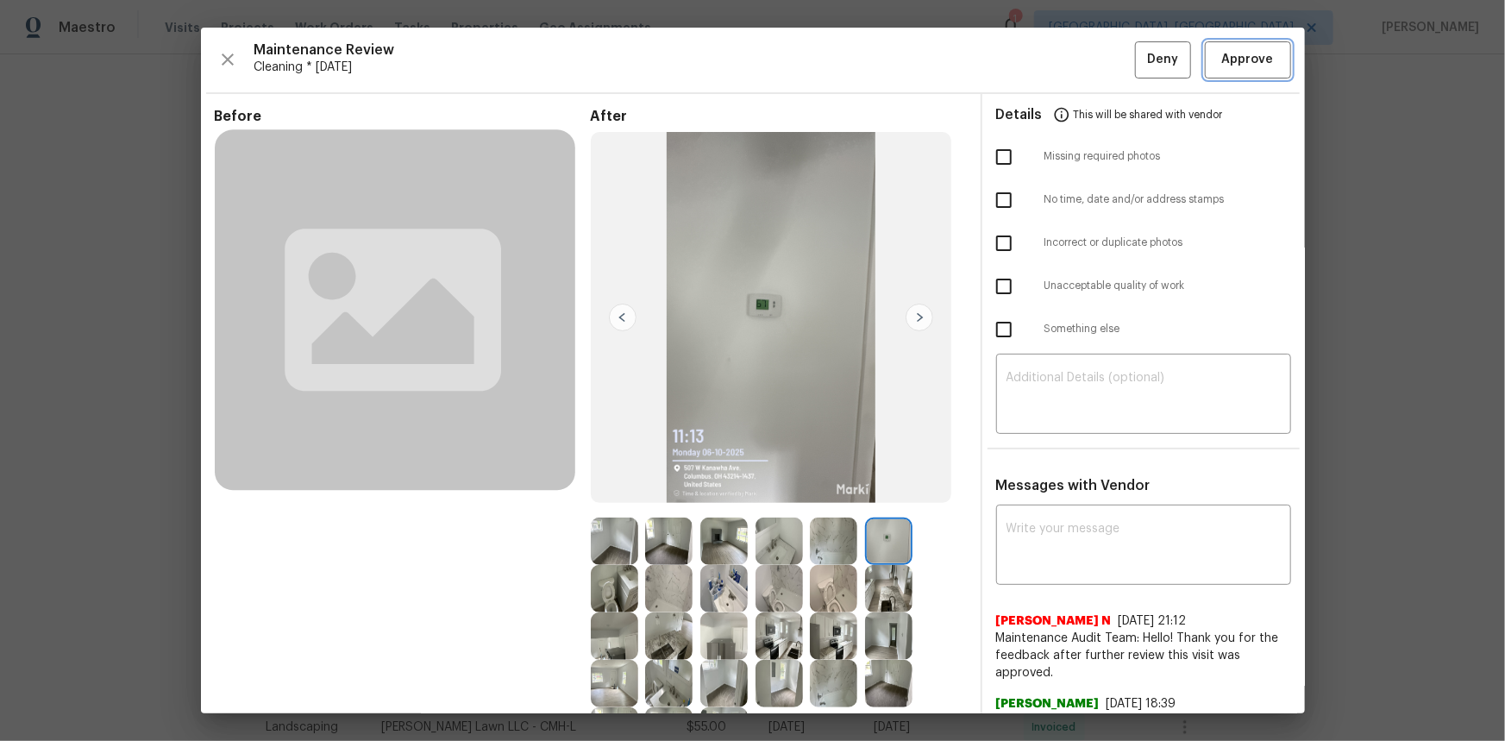
click at [1070, 47] on button "Approve" at bounding box center [1248, 59] width 86 height 37
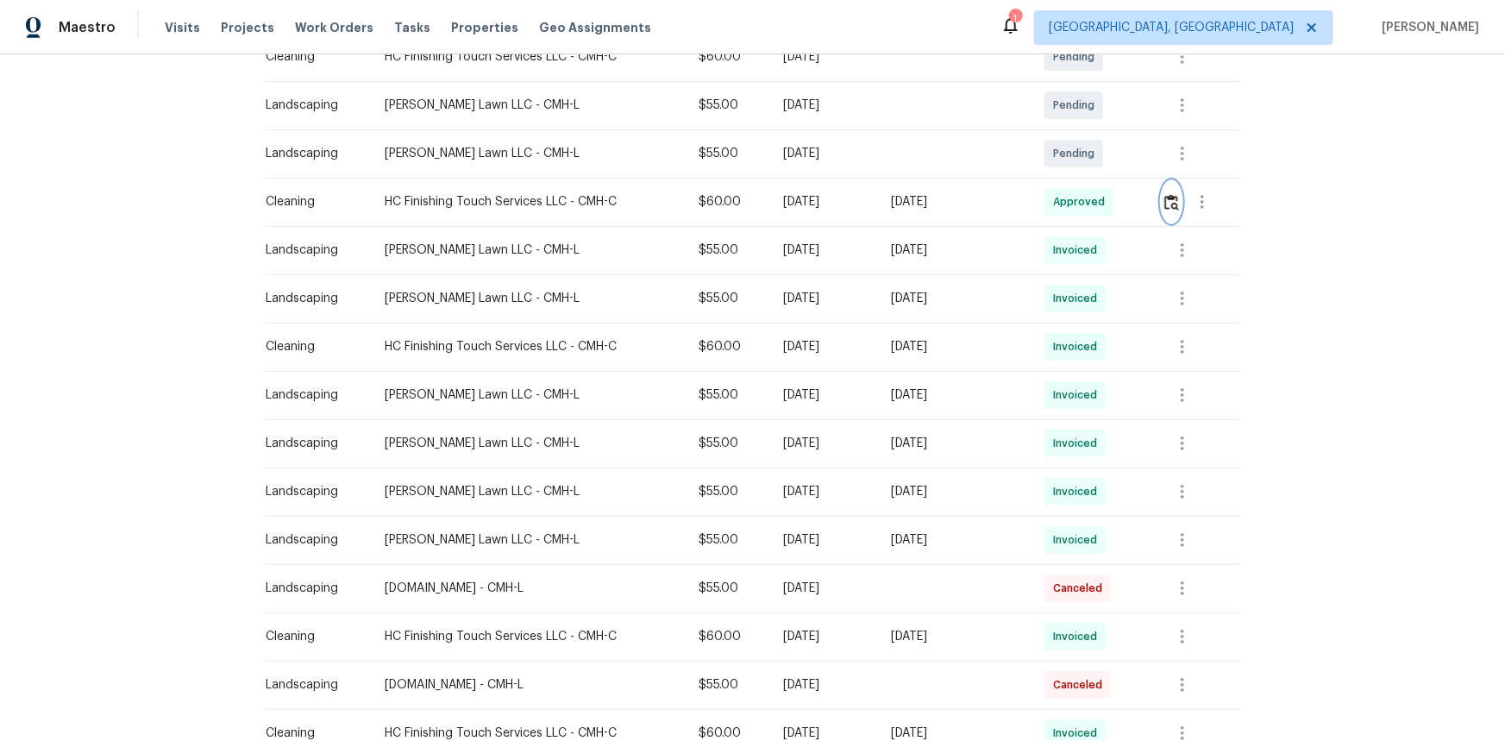
scroll to position [0, 0]
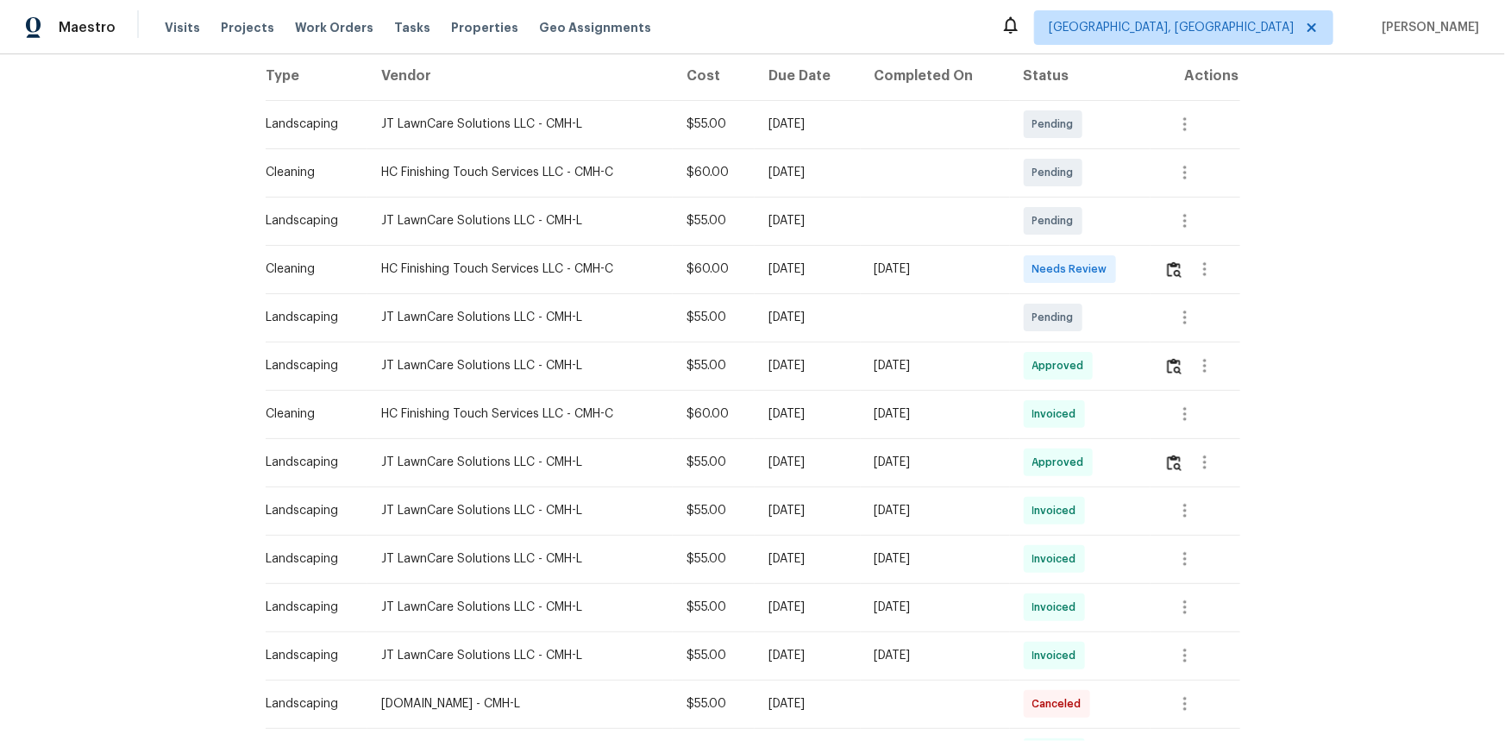
scroll to position [313, 0]
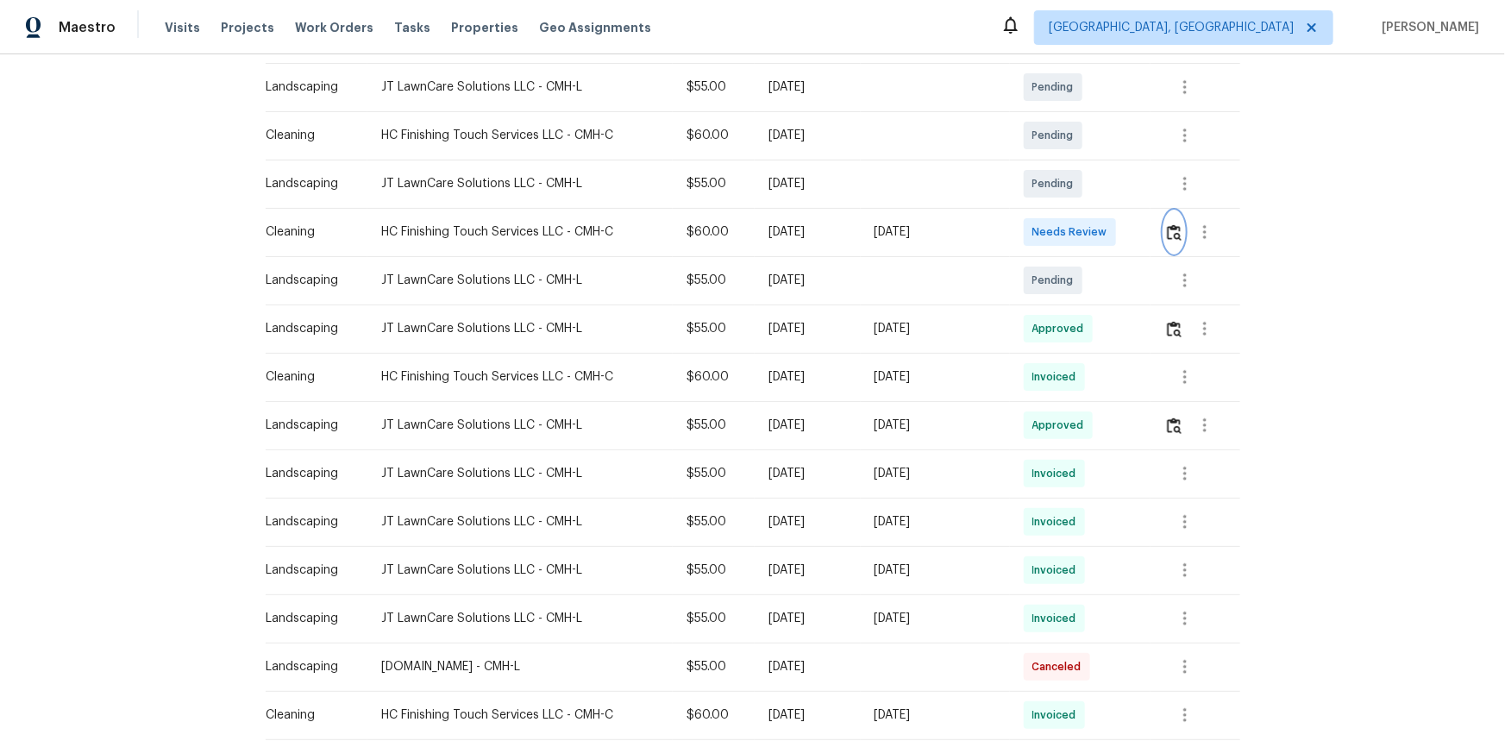
click at [1070, 222] on button "button" at bounding box center [1174, 231] width 20 height 41
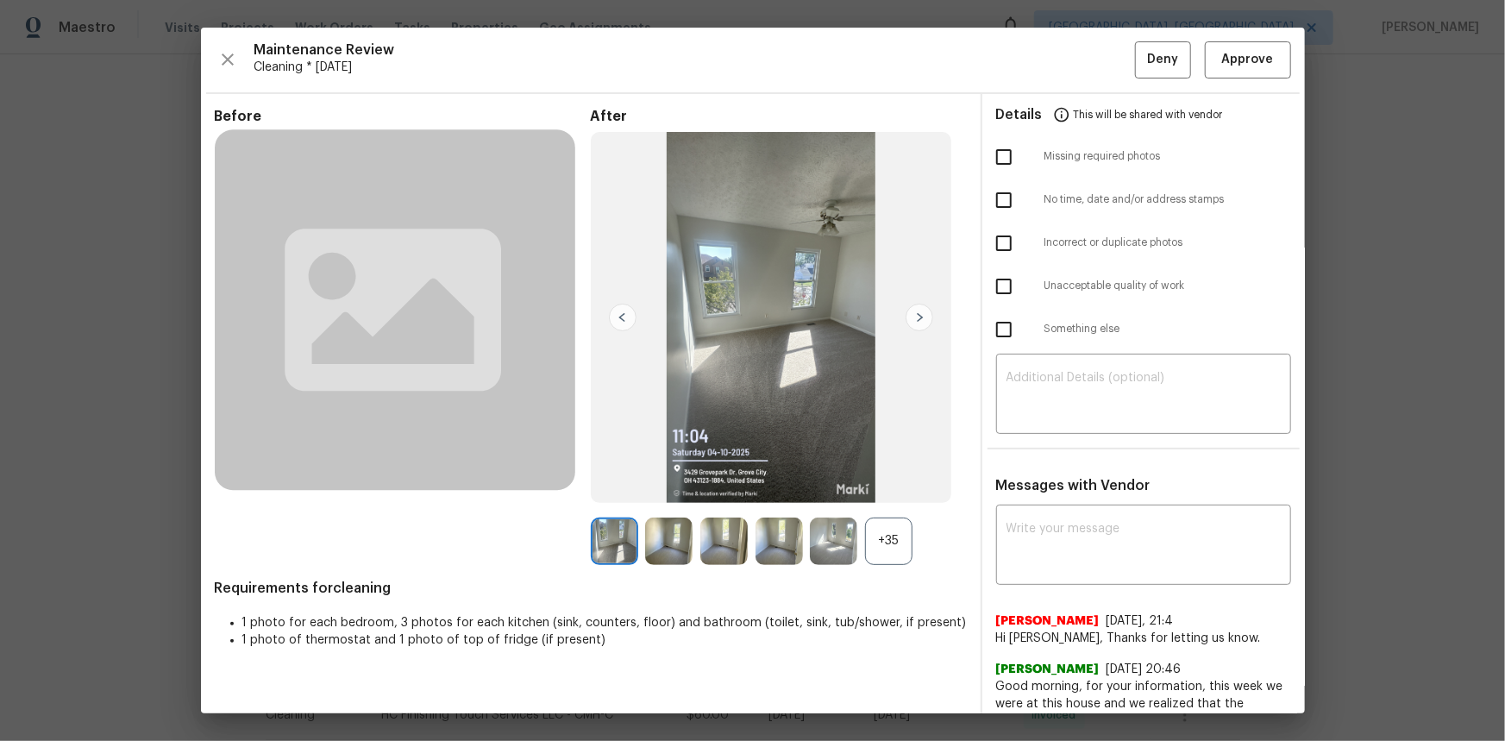
click at [870, 495] on div "+35" at bounding box center [888, 541] width 47 height 47
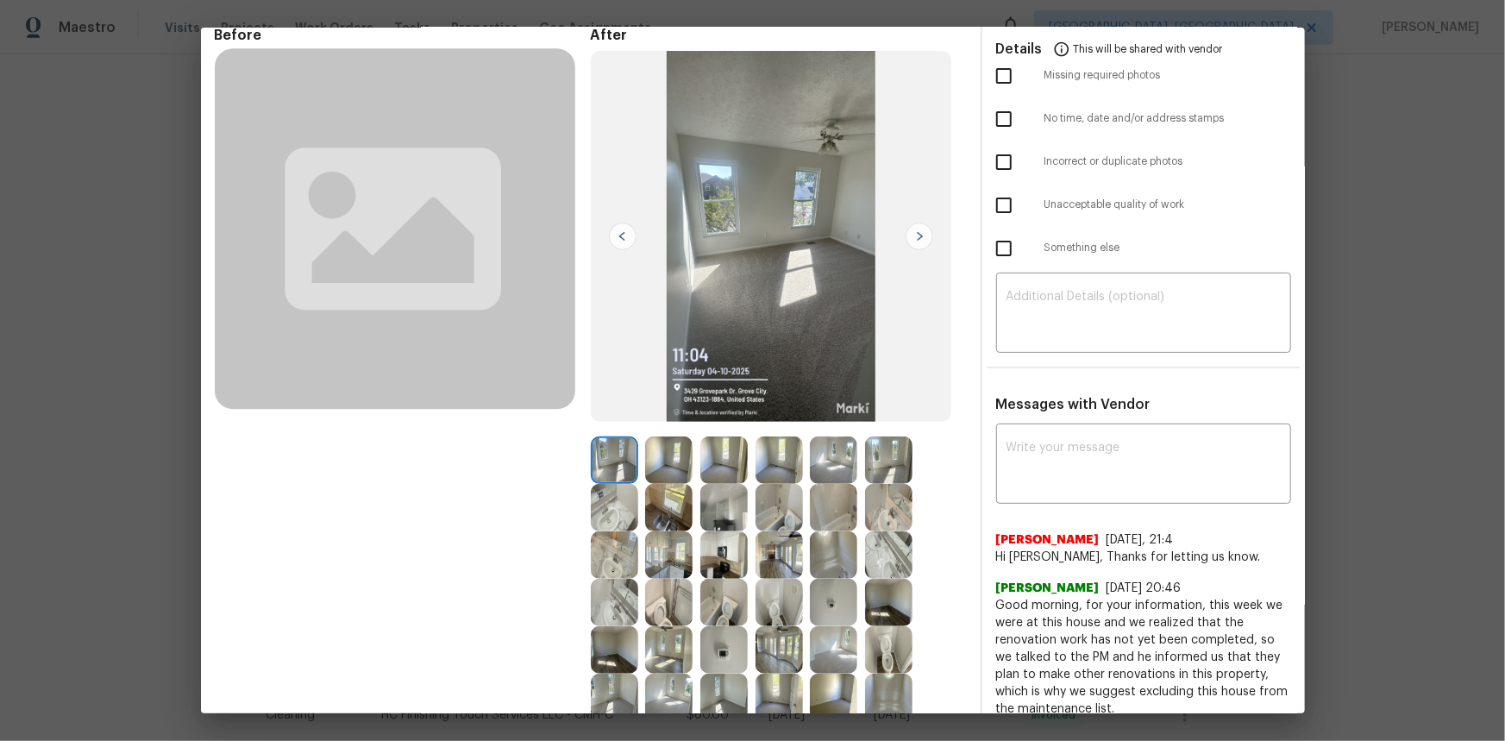
scroll to position [156, 0]
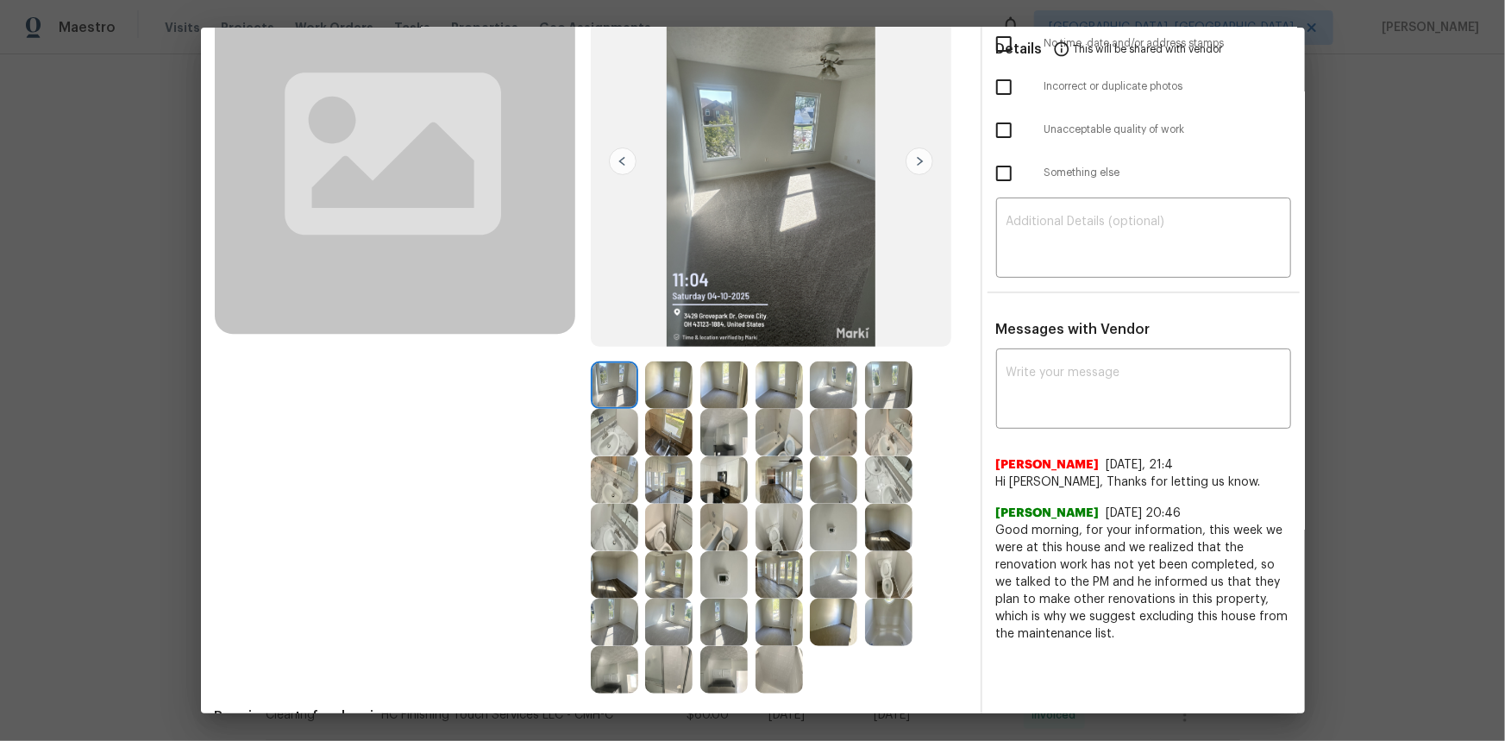
click at [714, 495] on img at bounding box center [723, 574] width 47 height 47
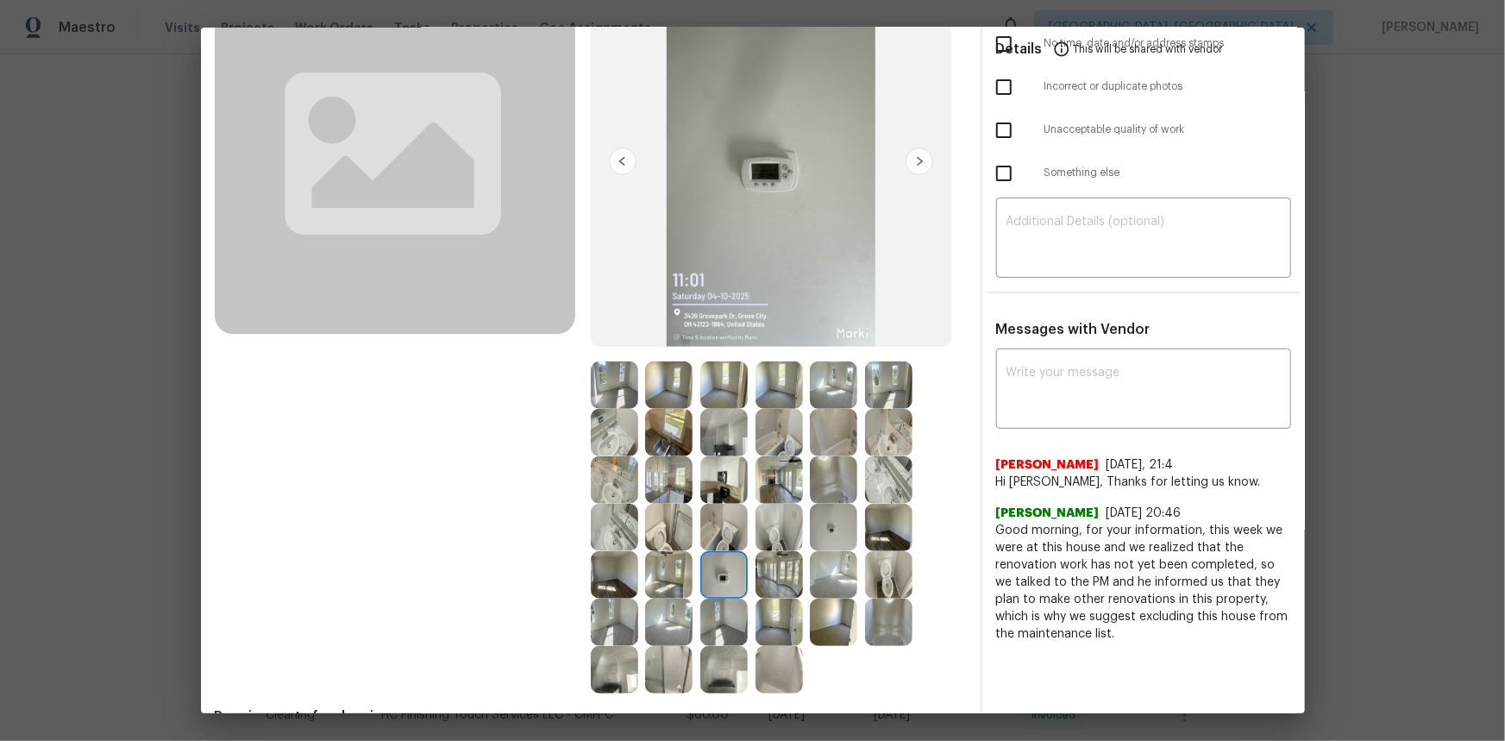
click at [714, 495] on img at bounding box center [723, 574] width 47 height 47
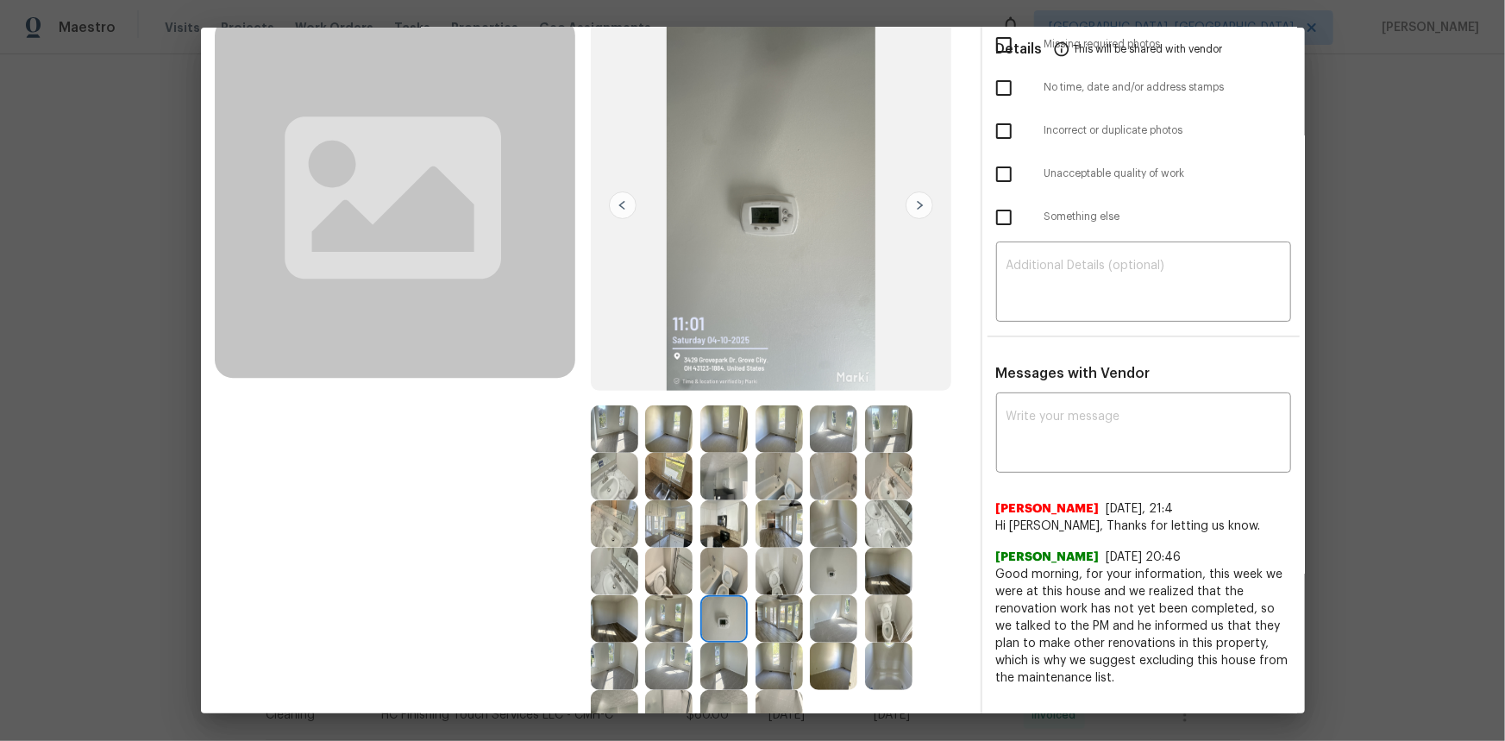
scroll to position [235, 0]
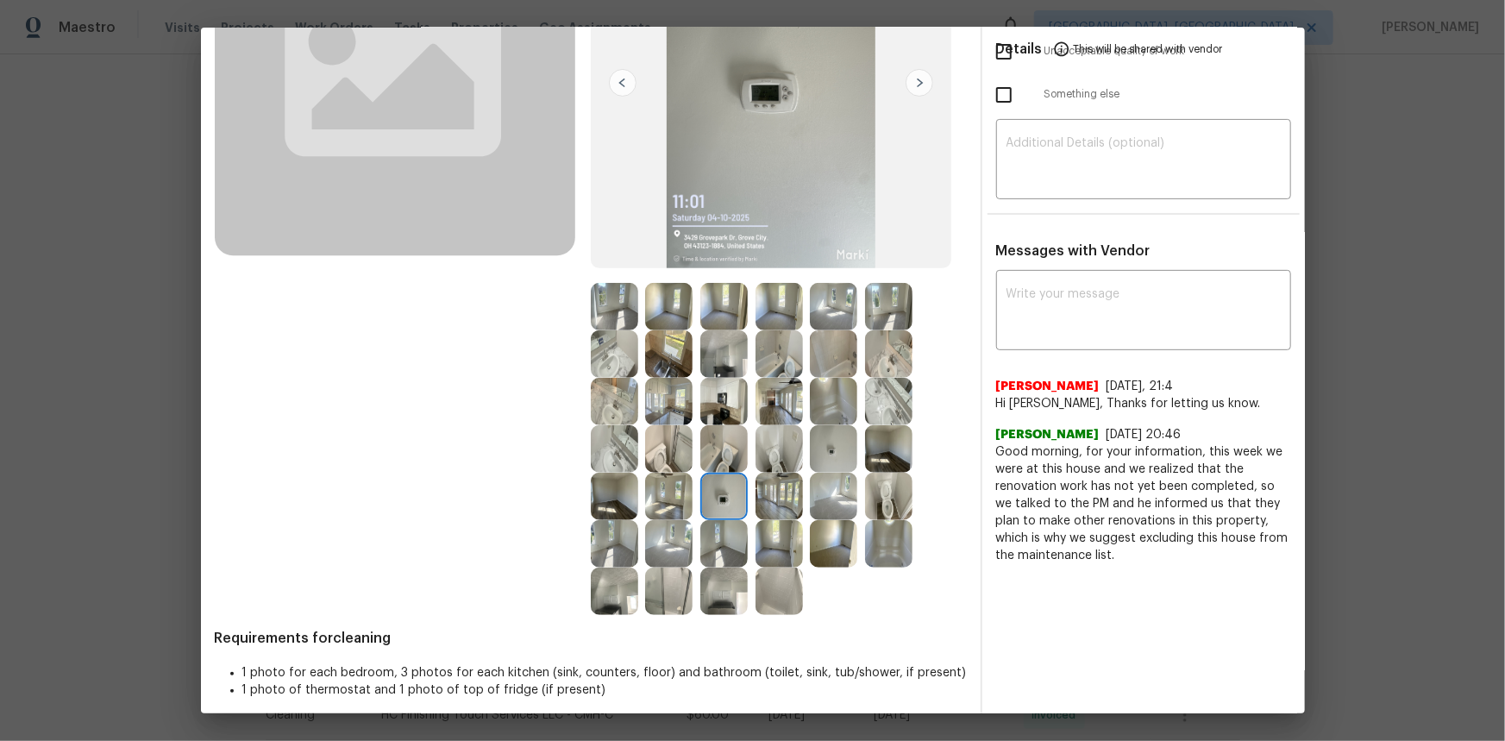
click at [828, 448] on img at bounding box center [833, 448] width 47 height 47
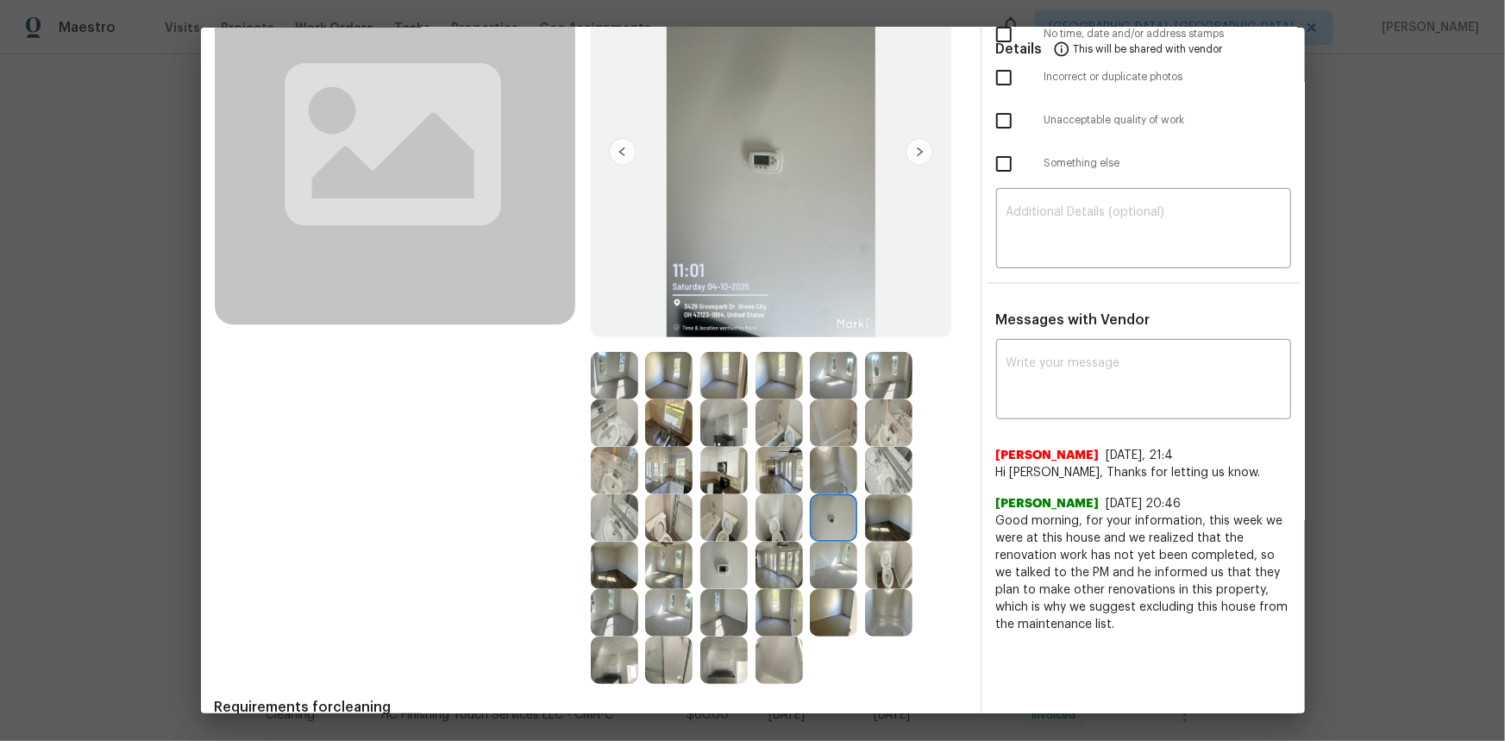
scroll to position [0, 0]
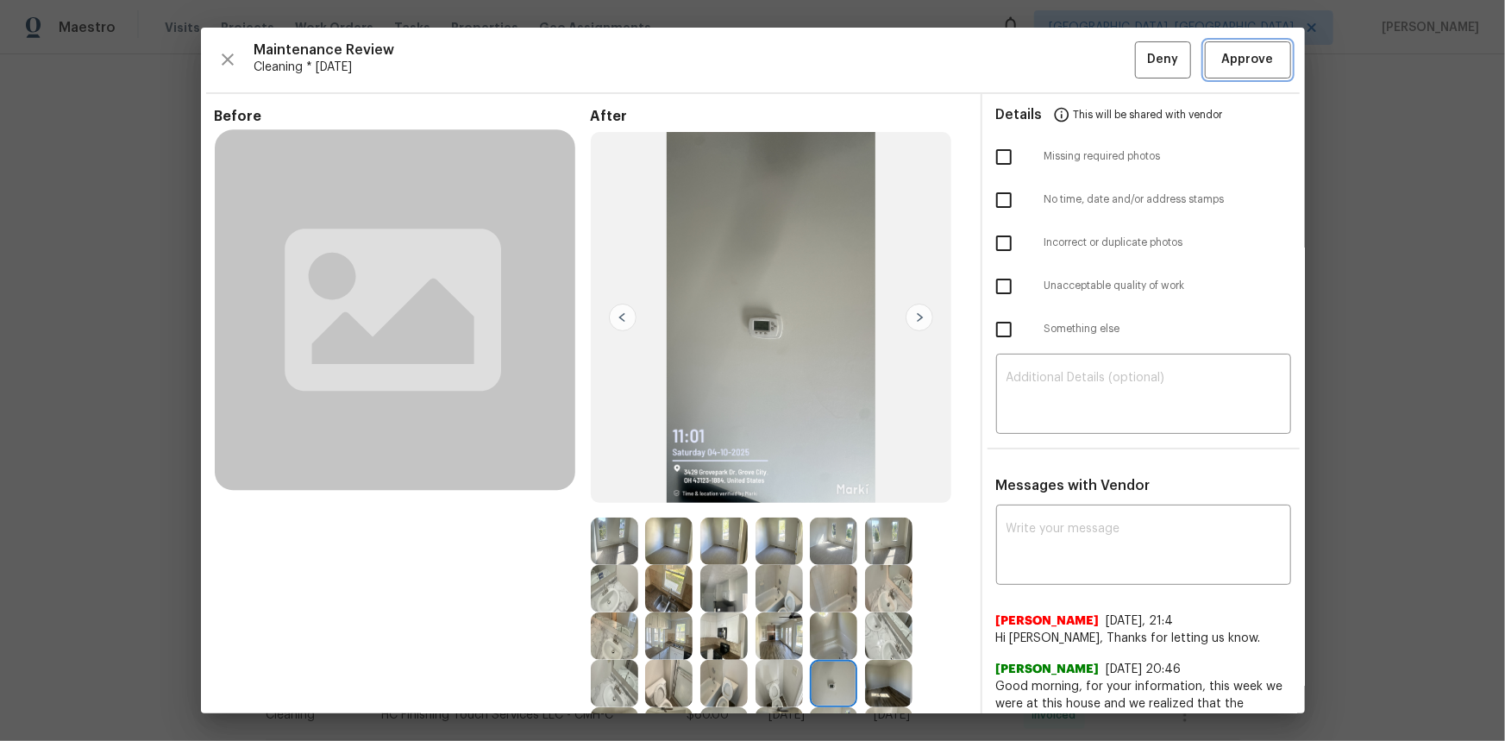
click at [1070, 51] on span "Approve" at bounding box center [1248, 60] width 52 height 22
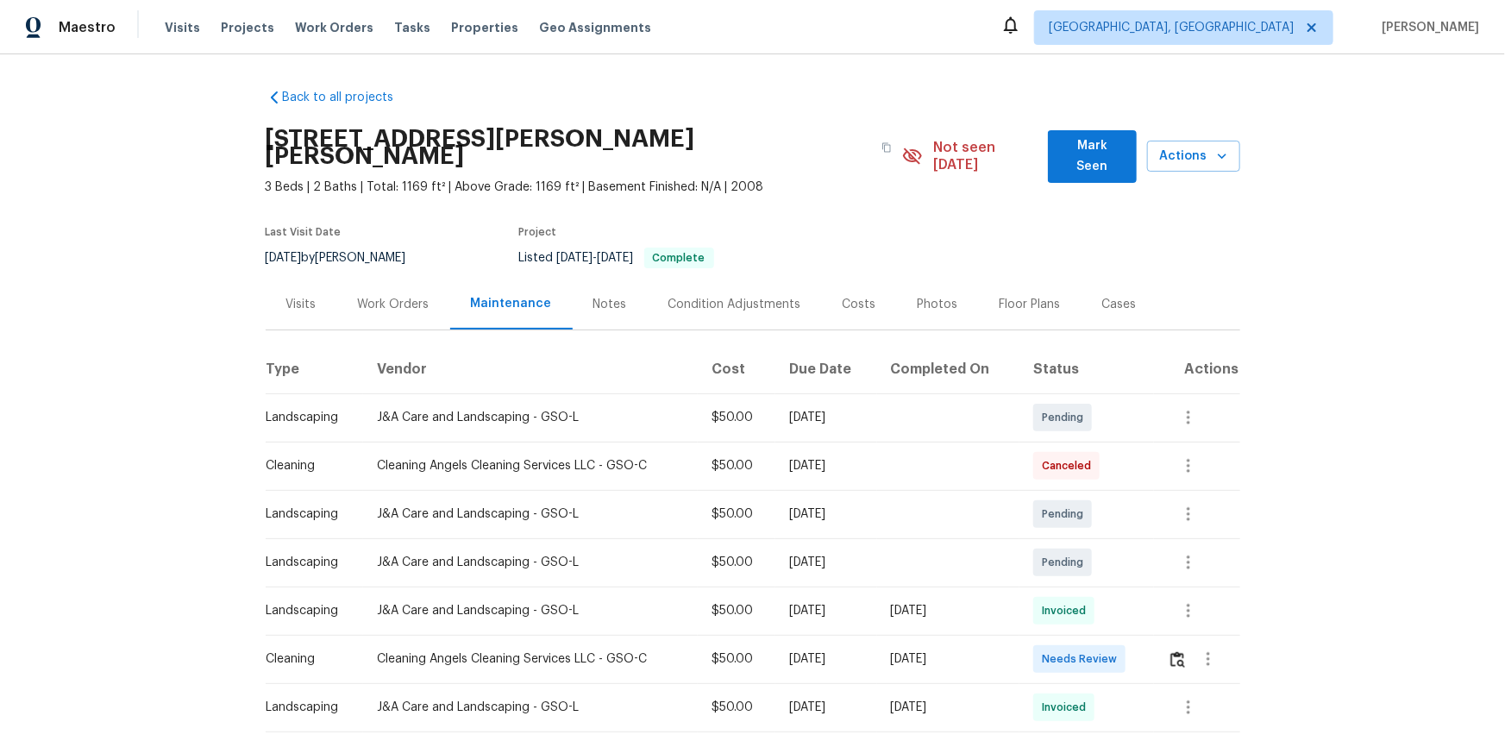
scroll to position [78, 0]
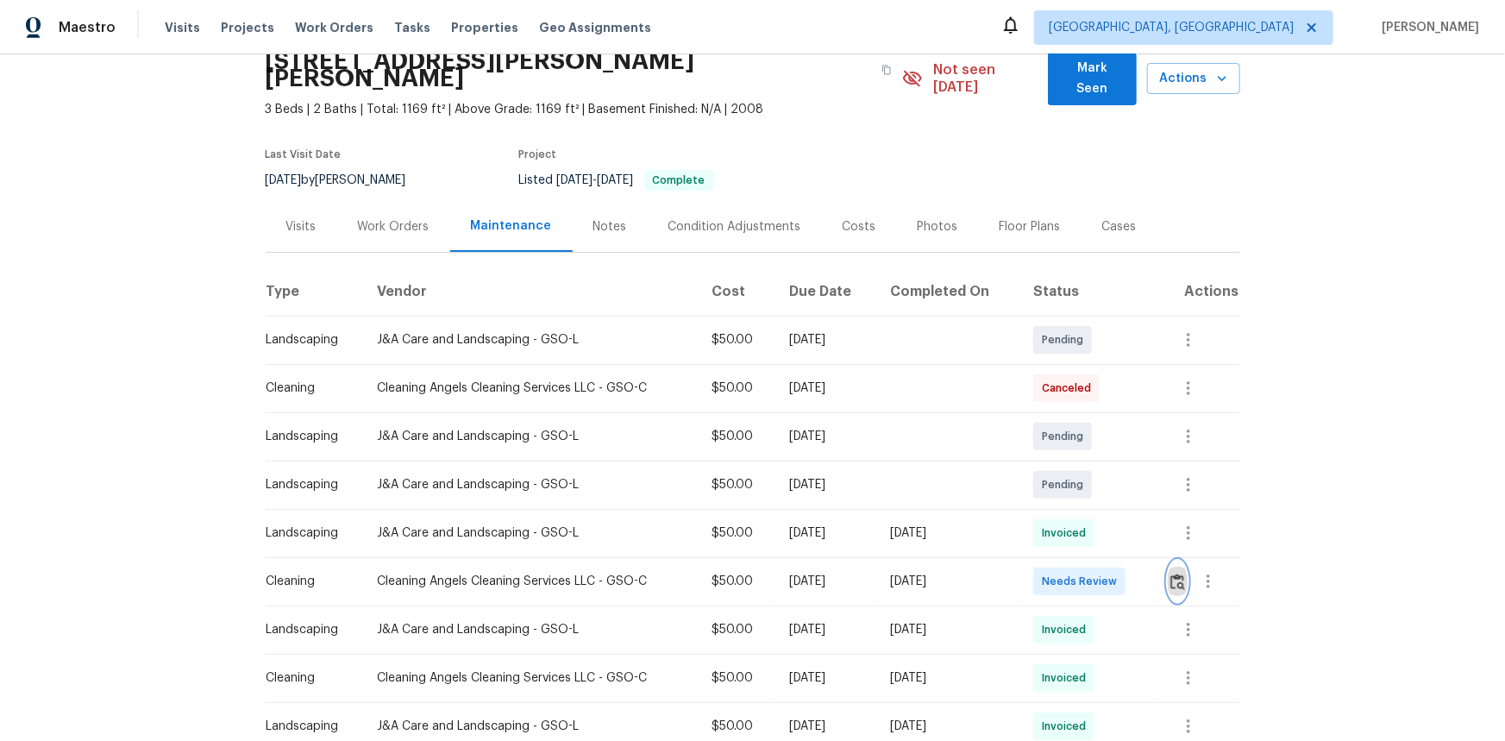
click at [1070, 495] on button "button" at bounding box center [1178, 581] width 20 height 41
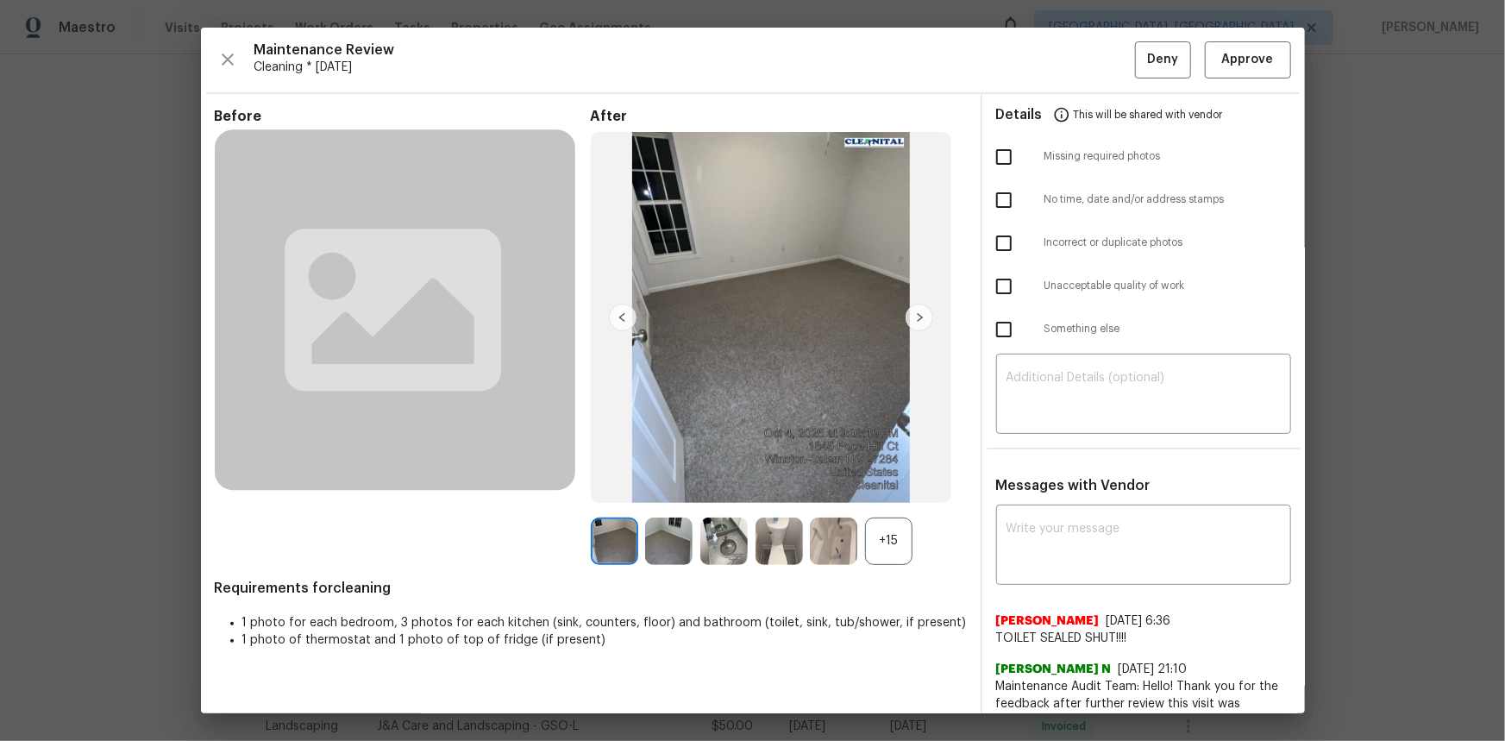
click at [882, 495] on div "+15" at bounding box center [888, 541] width 47 height 47
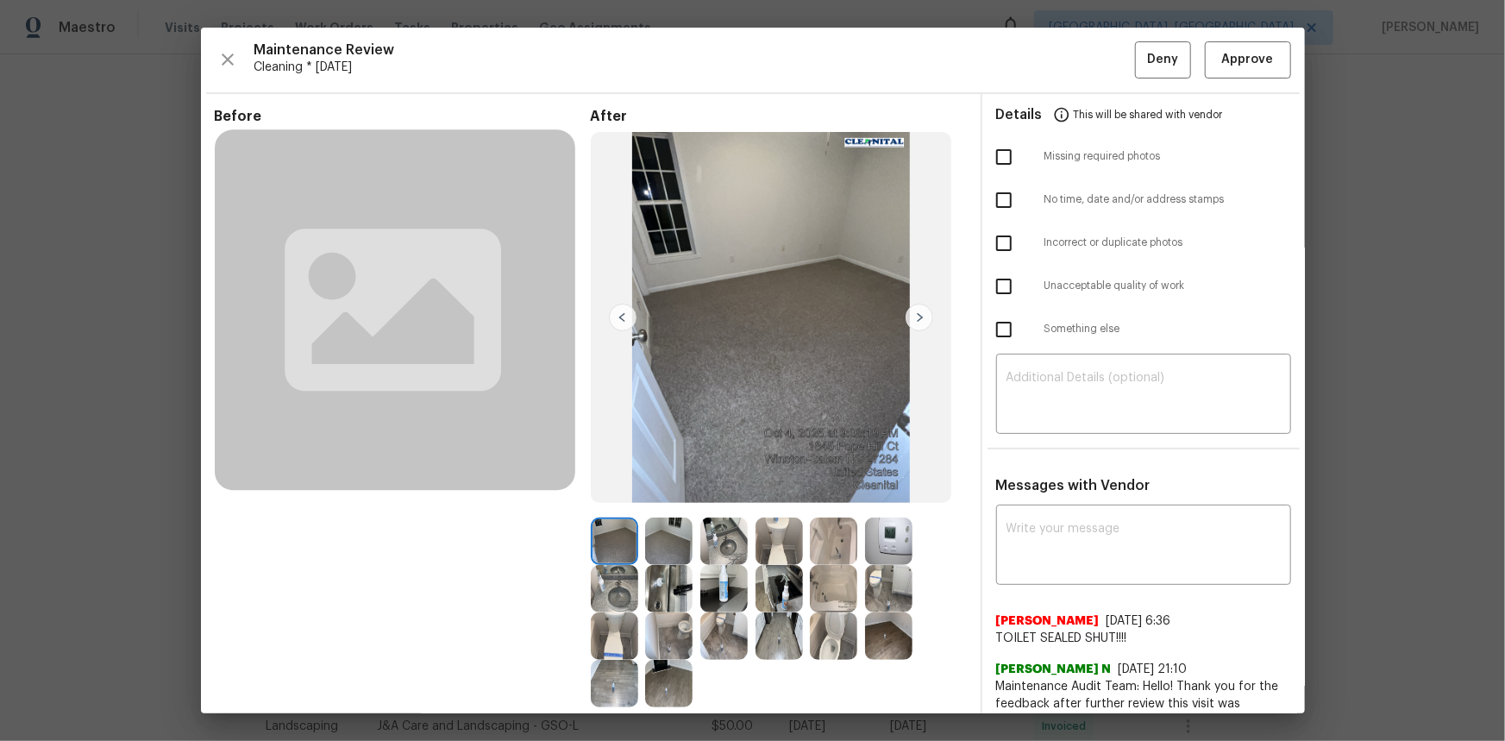
click at [875, 495] on img at bounding box center [888, 541] width 47 height 47
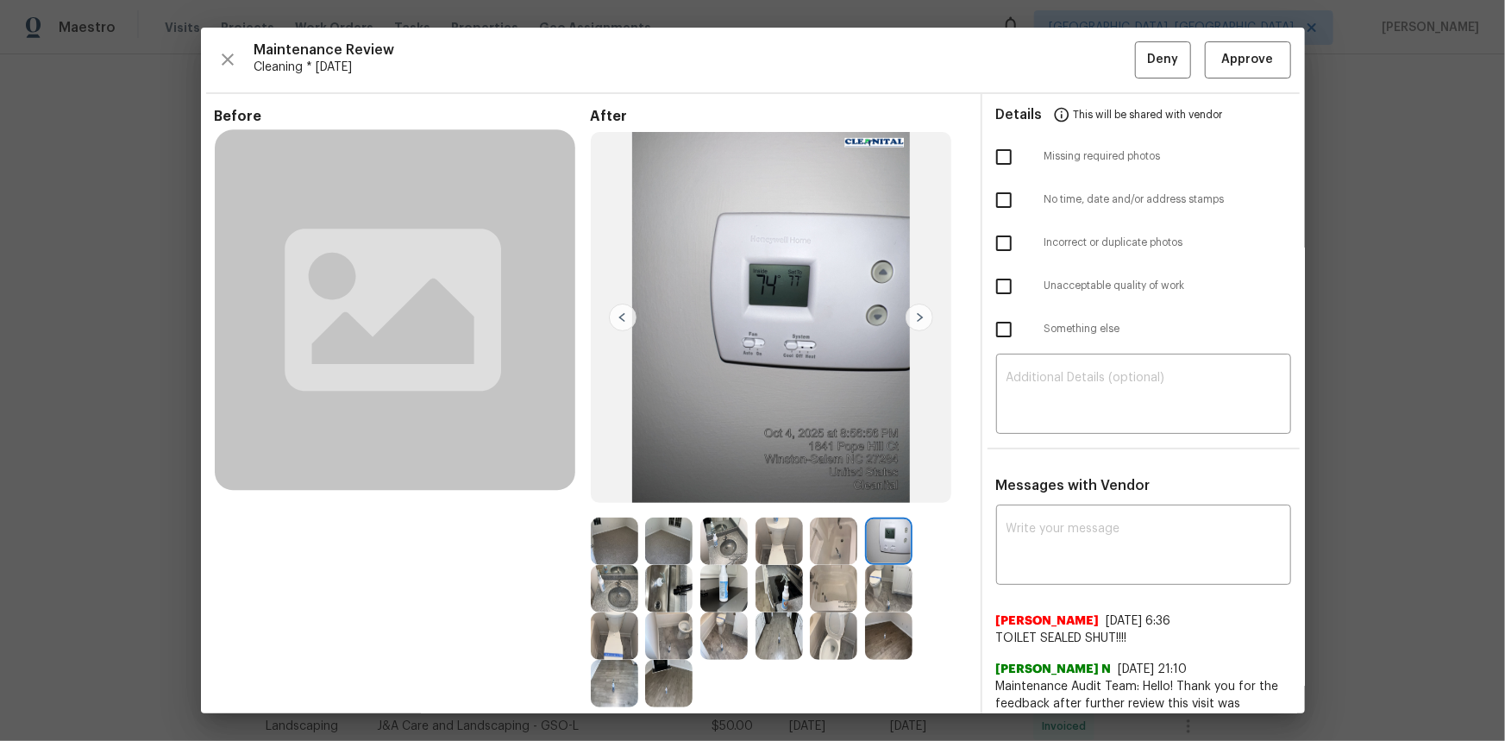
click at [875, 495] on img at bounding box center [888, 541] width 47 height 47
click at [873, 495] on img at bounding box center [888, 541] width 47 height 47
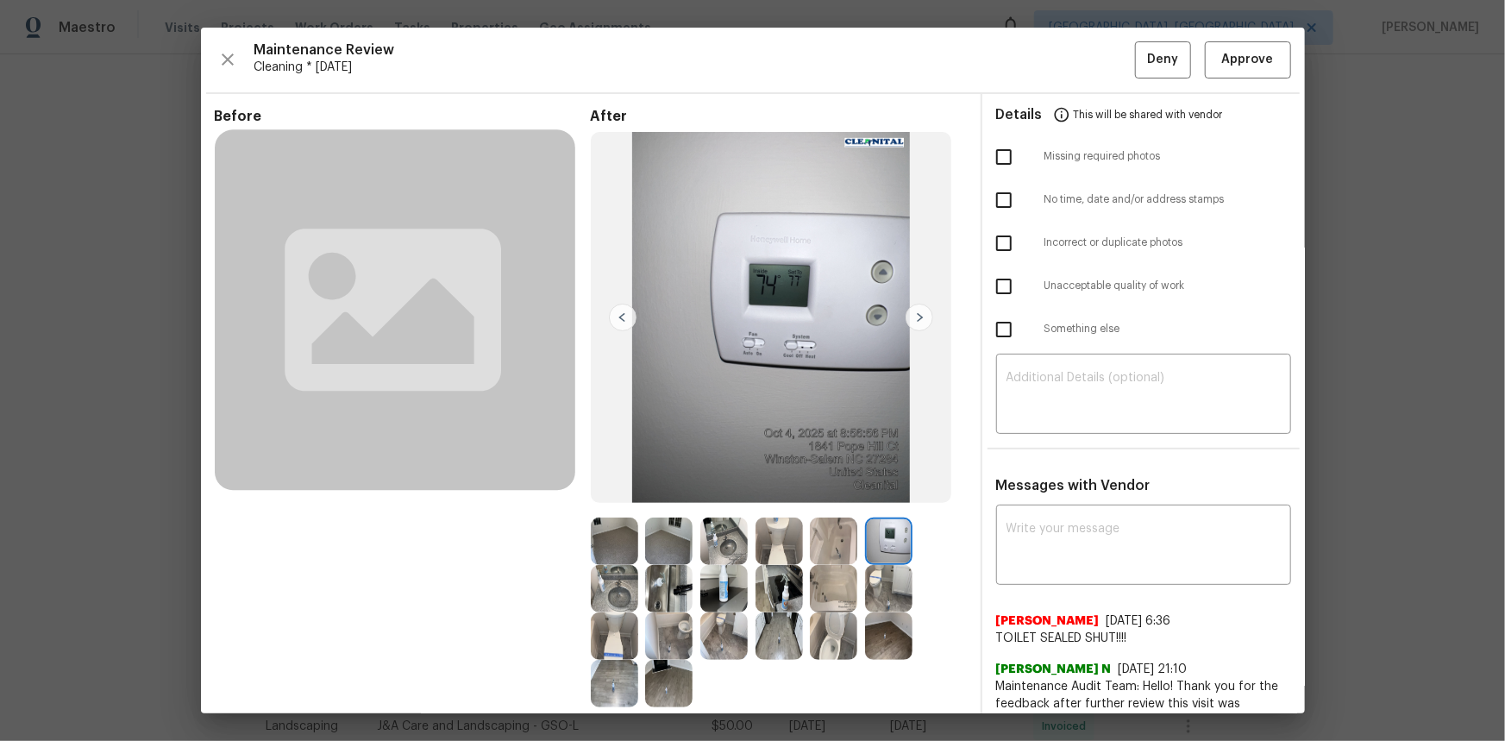
click at [873, 495] on img at bounding box center [888, 541] width 47 height 47
click at [887, 495] on img at bounding box center [888, 541] width 47 height 47
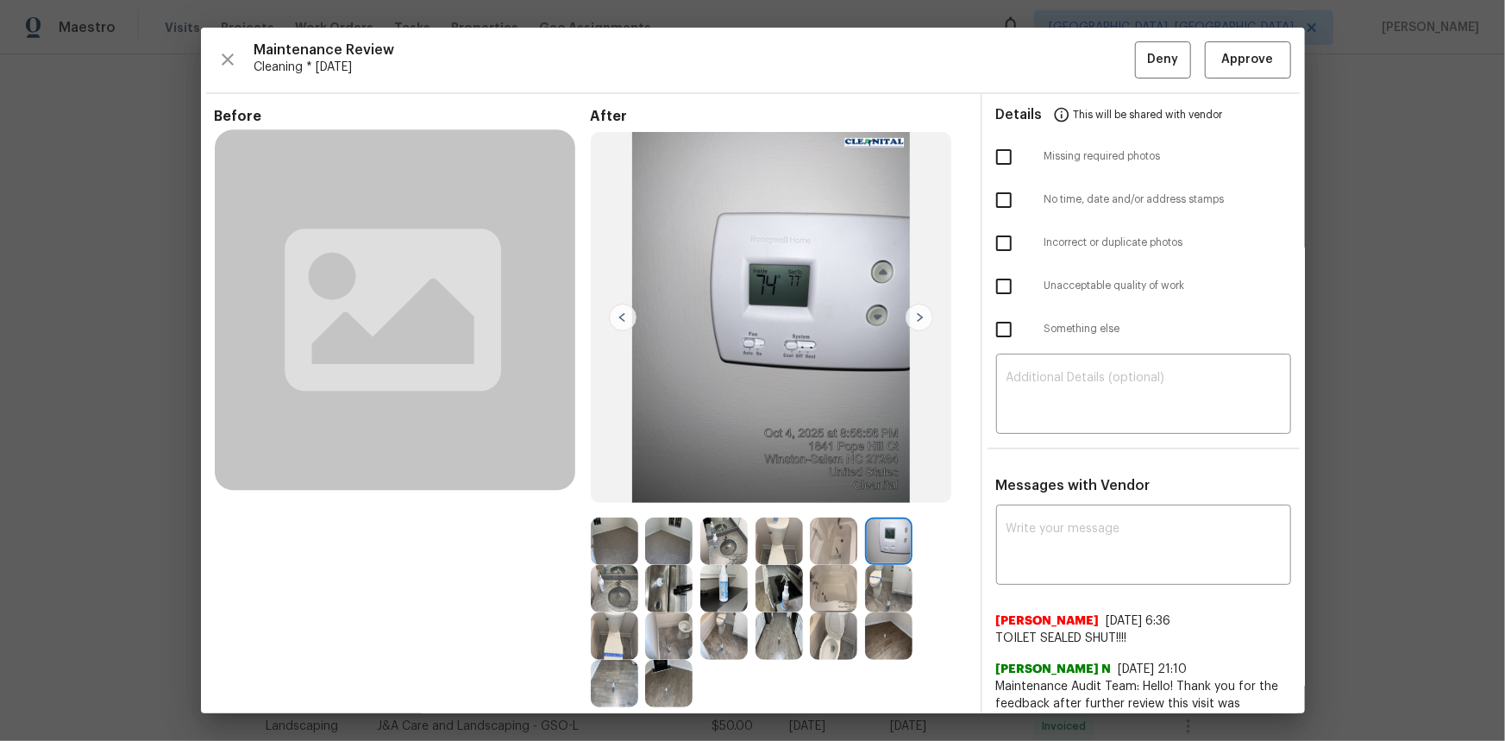
click at [887, 495] on img at bounding box center [888, 541] width 47 height 47
click at [1070, 56] on span "Approve" at bounding box center [1248, 60] width 52 height 22
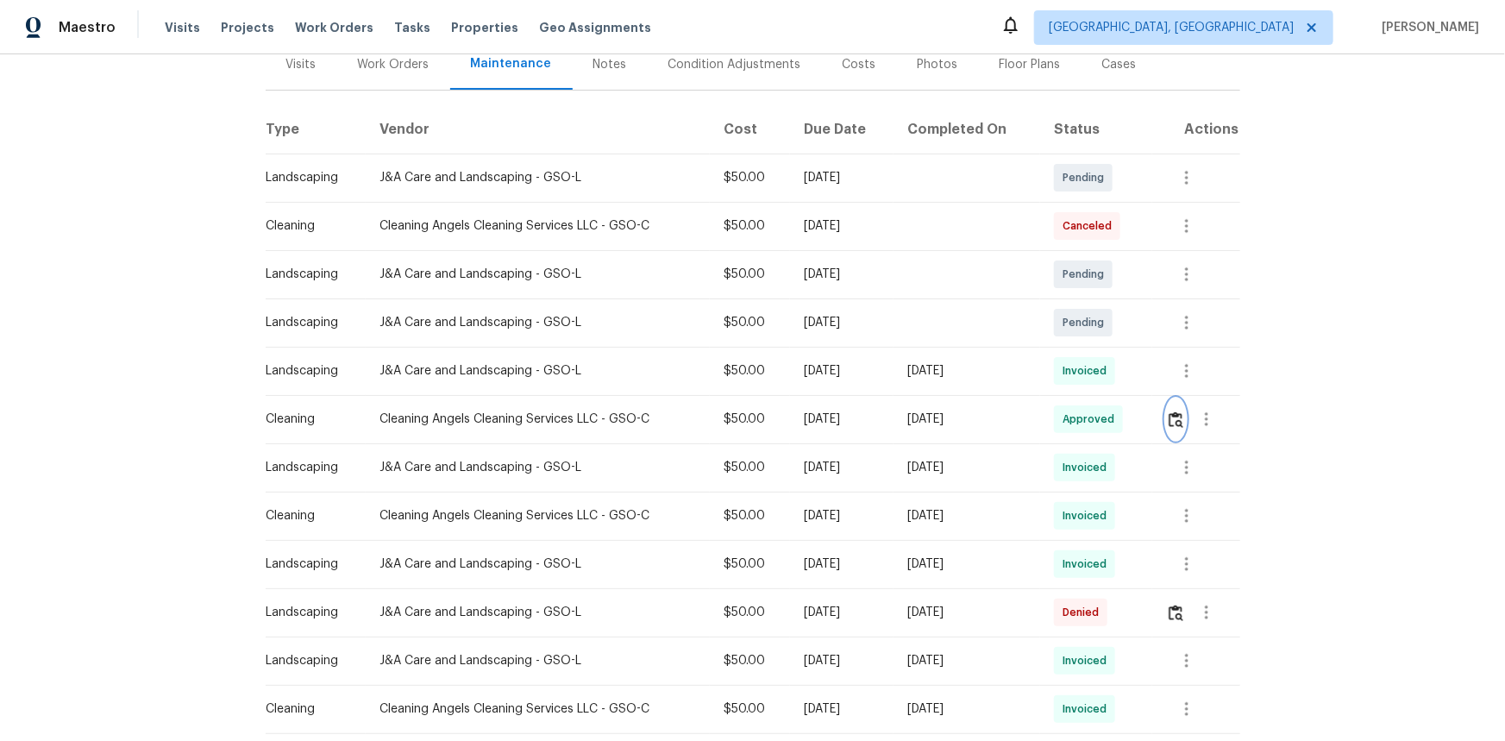
scroll to position [0, 0]
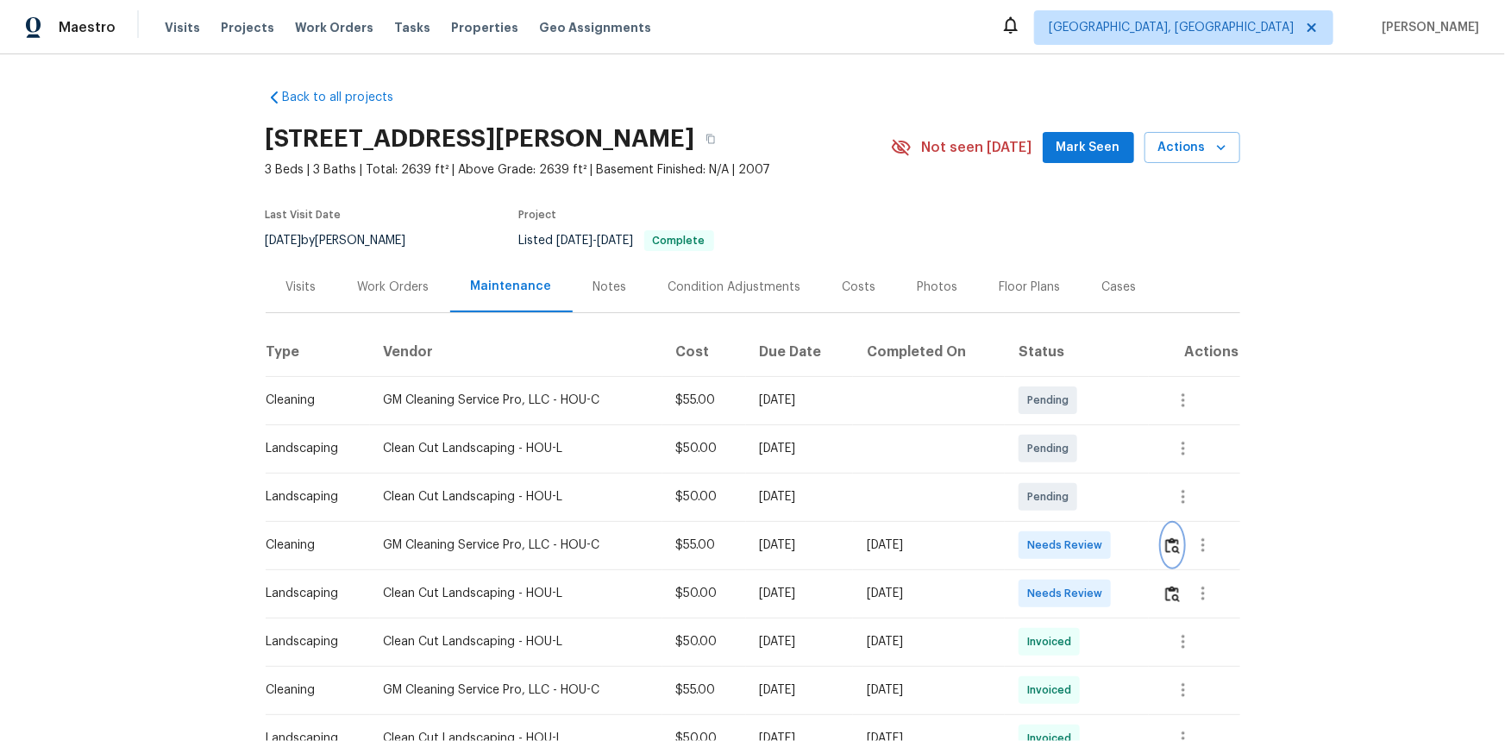
click at [1070, 495] on img "button" at bounding box center [1172, 545] width 15 height 16
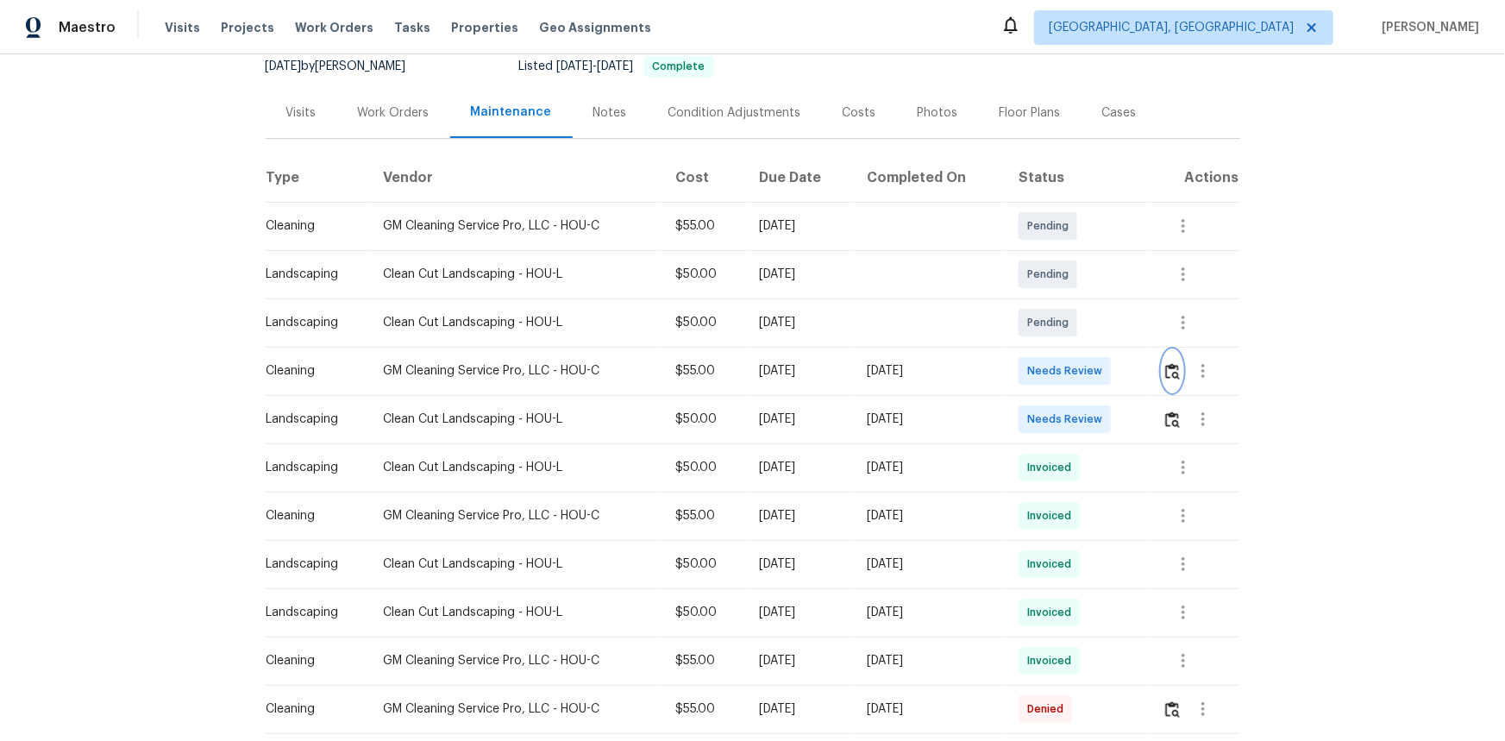
scroll to position [235, 0]
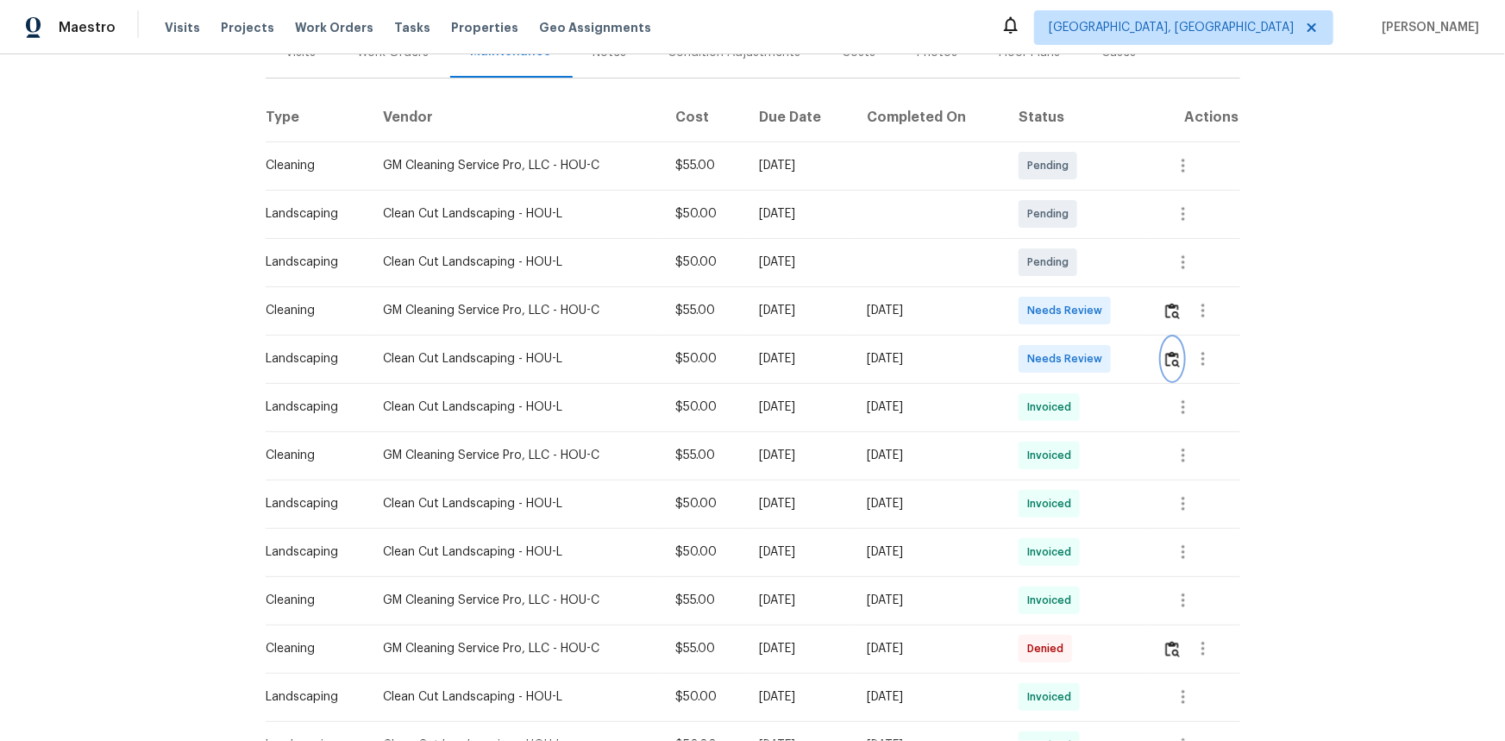
click at [1070, 355] on img "button" at bounding box center [1172, 359] width 15 height 16
click at [1070, 311] on img "button" at bounding box center [1172, 311] width 15 height 16
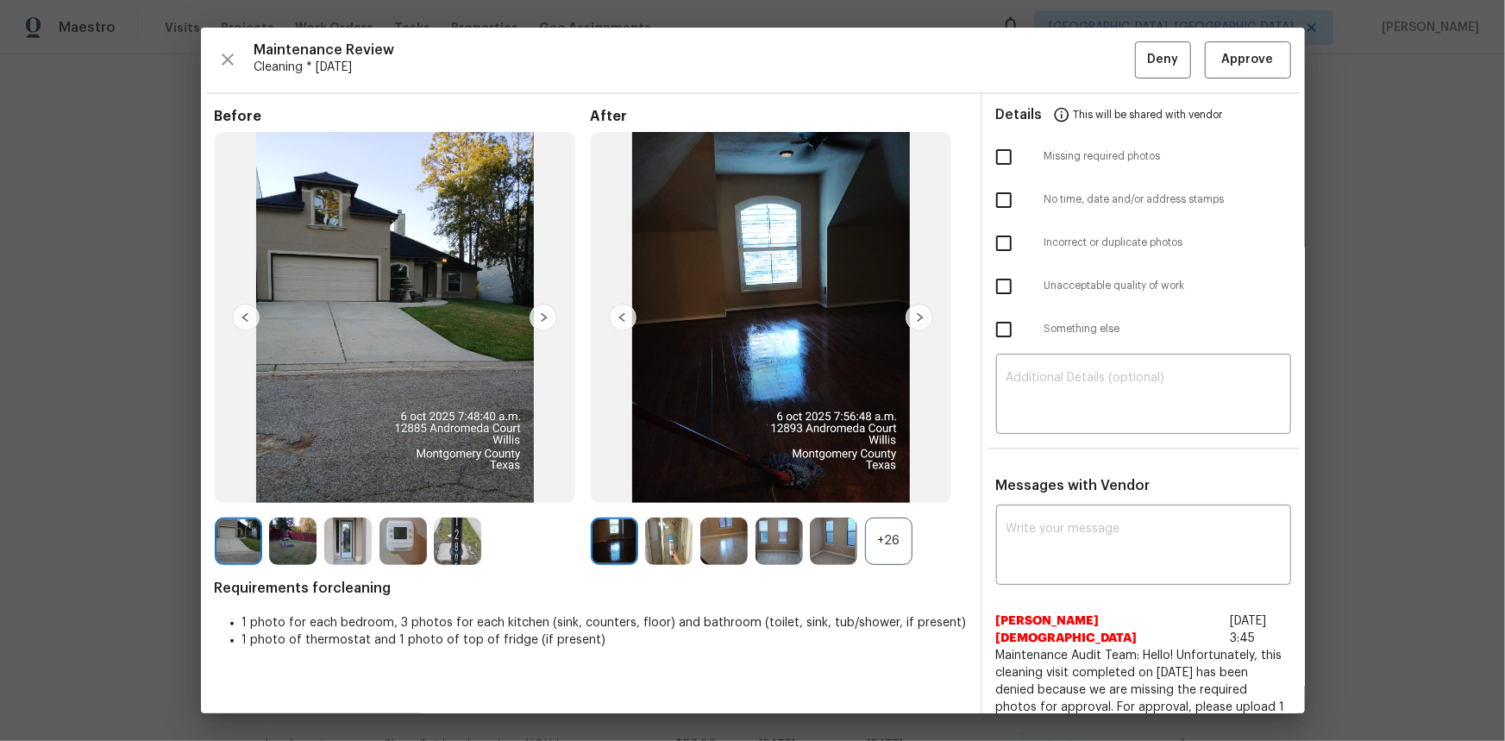
click at [901, 495] on div "+26" at bounding box center [888, 541] width 47 height 47
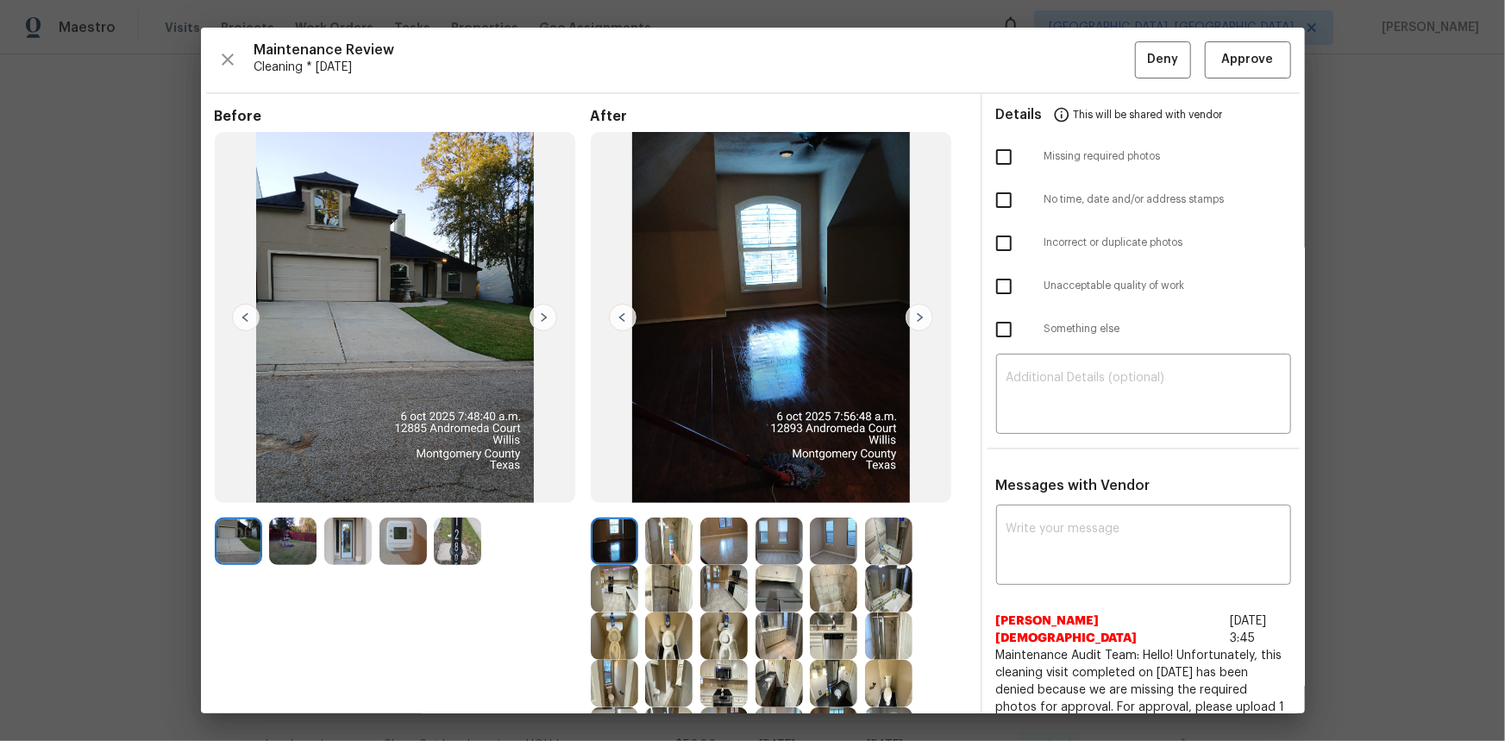
click at [407, 495] on img at bounding box center [403, 541] width 47 height 47
